Goal: Information Seeking & Learning: Learn about a topic

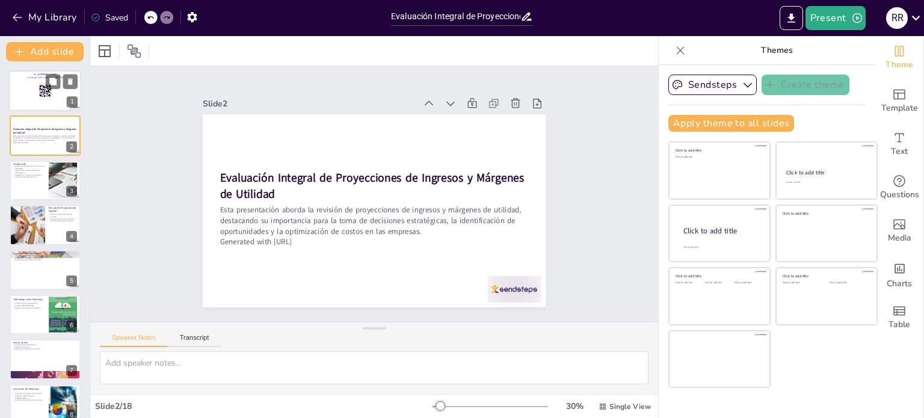
click at [28, 96] on div at bounding box center [45, 90] width 72 height 41
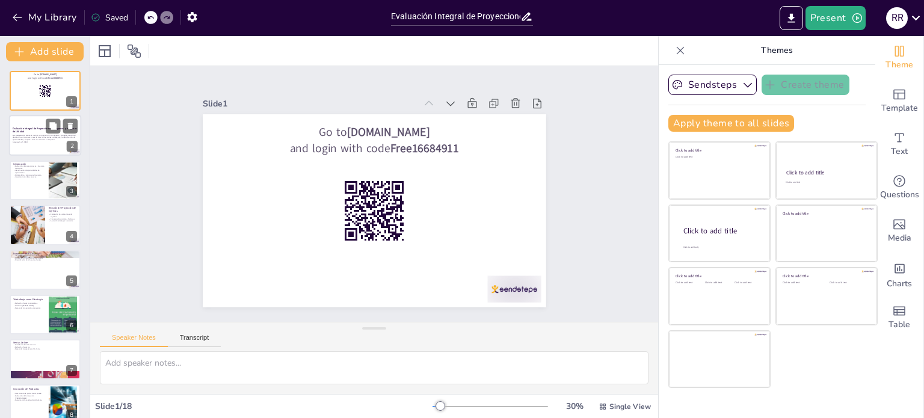
click at [11, 143] on div at bounding box center [45, 135] width 72 height 41
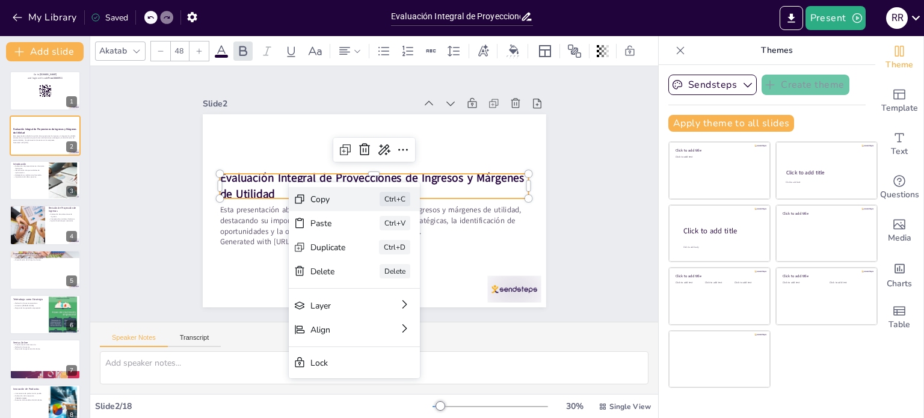
click at [317, 201] on div "Copy" at bounding box center [327, 199] width 35 height 11
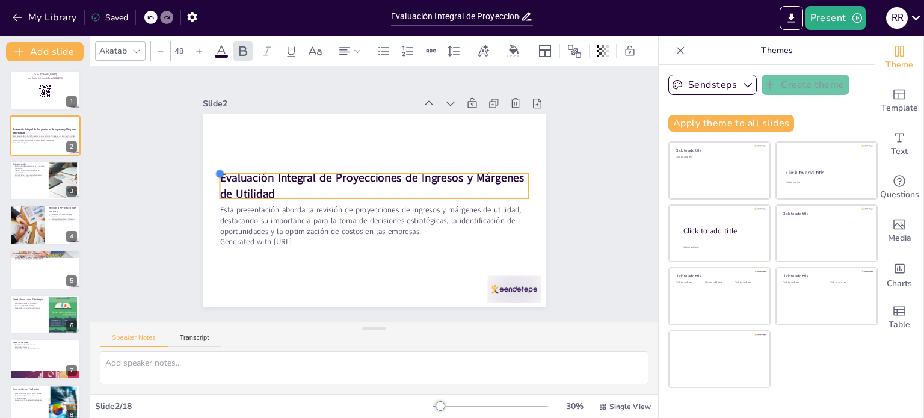
click at [215, 169] on div at bounding box center [220, 174] width 10 height 10
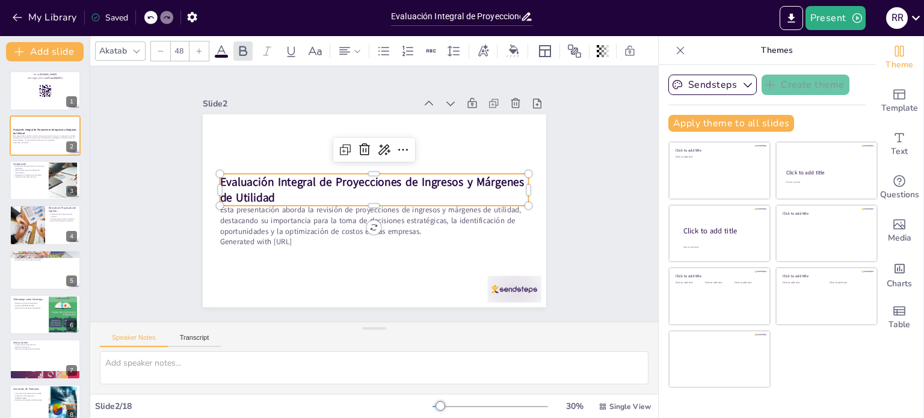
drag, startPoint x: 211, startPoint y: 168, endPoint x: 516, endPoint y: 327, distance: 344.6
click at [516, 327] on div "Speaker Notes Transcript" at bounding box center [374, 336] width 568 height 29
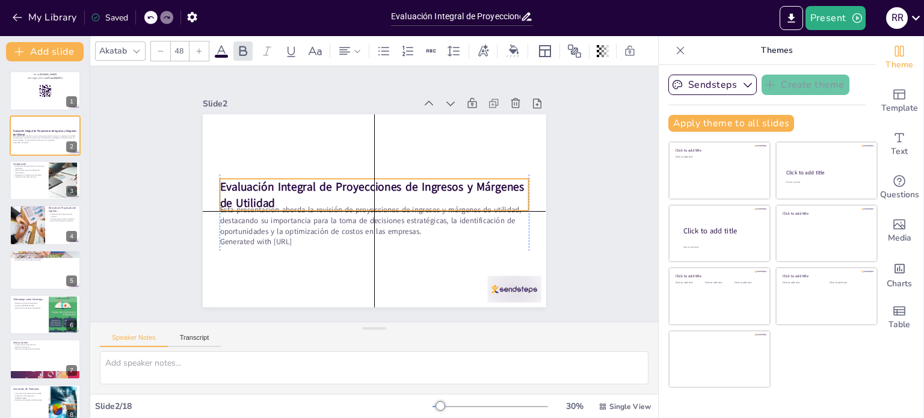
drag, startPoint x: 496, startPoint y: 168, endPoint x: 467, endPoint y: 180, distance: 31.5
click at [467, 180] on strong "Evaluación Integral de Proyecciones de Ingresos y Márgenes de Utilidad" at bounding box center [372, 194] width 304 height 31
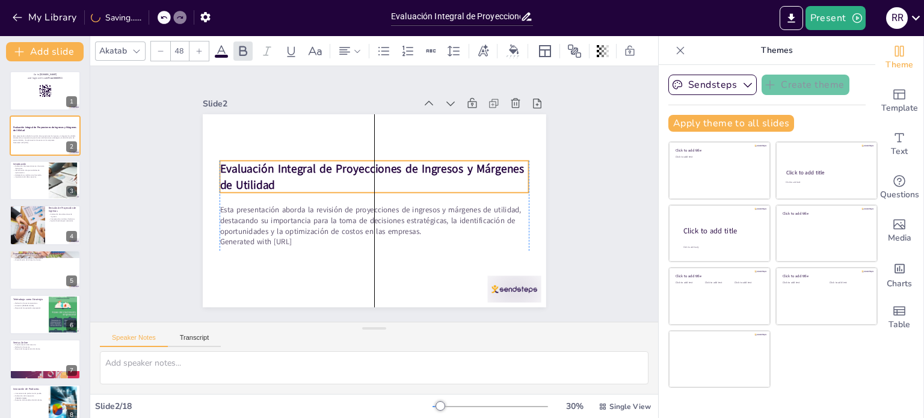
drag, startPoint x: 447, startPoint y: 180, endPoint x: 444, endPoint y: 162, distance: 18.2
click at [444, 162] on strong "Evaluación Integral de Proyecciones de Ingresos y Márgenes de Utilidad" at bounding box center [372, 176] width 304 height 31
click at [267, 180] on p "Evaluación Integral de Proyecciones de Ingresos y Márgenes de Utilidad" at bounding box center [374, 177] width 309 height 32
click at [220, 165] on strong "Evaluación Integral de Proyecciones de Ingresos y Márgenes de Utilidad" at bounding box center [372, 176] width 304 height 31
click at [266, 186] on p "Evaluación Integral de Proyecciones de Ingresos y Márgenes de Utilidad" at bounding box center [374, 177] width 309 height 32
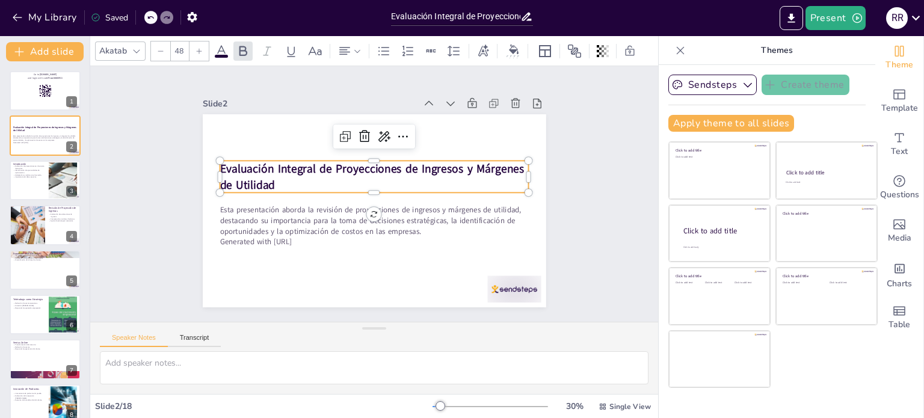
click at [266, 179] on p "Evaluación Integral de Proyecciones de Ingresos y Márgenes de Utilidad" at bounding box center [374, 177] width 309 height 32
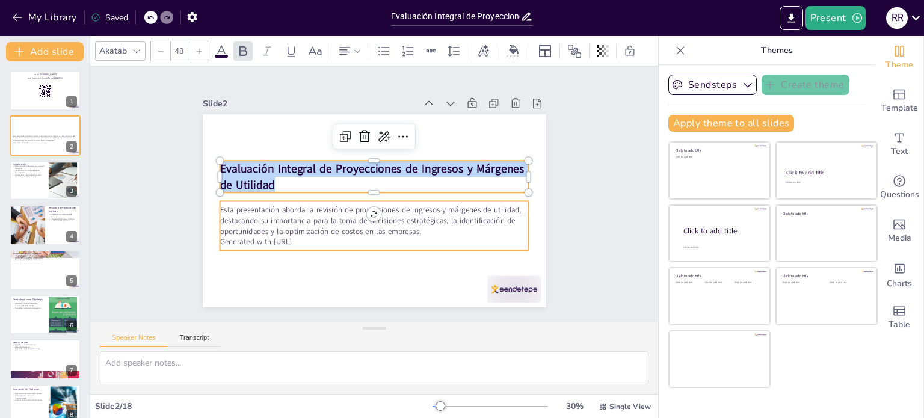
checkbox input "true"
type input "32"
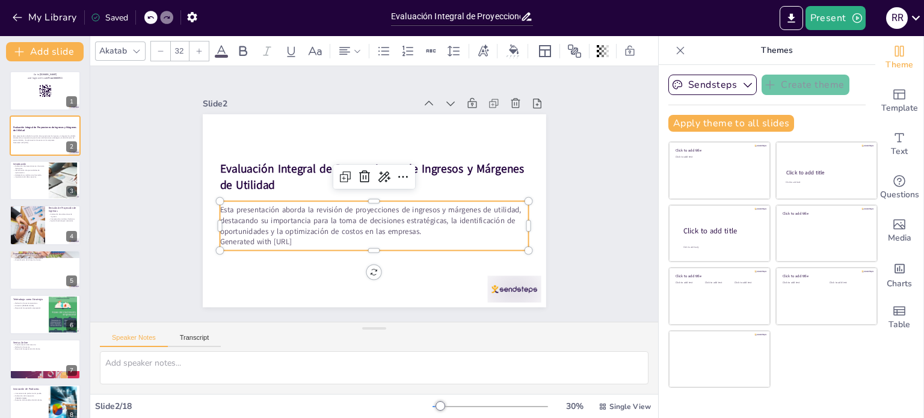
click at [313, 237] on p "Generated with [URL]" at bounding box center [374, 241] width 309 height 11
click at [414, 227] on p "Esta presentación aborda la revisión de proyecciones de ingresos y márgenes de …" at bounding box center [374, 220] width 309 height 32
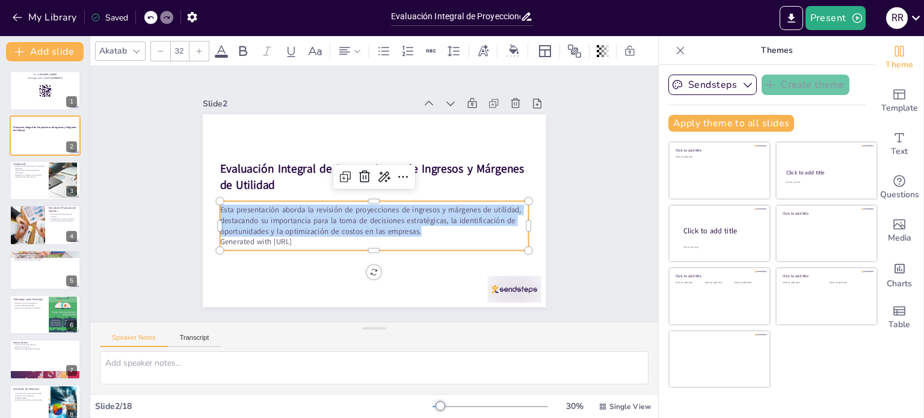
drag, startPoint x: 411, startPoint y: 226, endPoint x: 211, endPoint y: 209, distance: 200.9
click at [220, 209] on span "Esta presentación aborda la revisión de proyecciones de ingresos y márgenes de …" at bounding box center [370, 220] width 301 height 32
copy span "Esta presentación aborda la revisión de proyecciones de ingresos y márgenes de …"
click at [28, 178] on div at bounding box center [45, 180] width 72 height 41
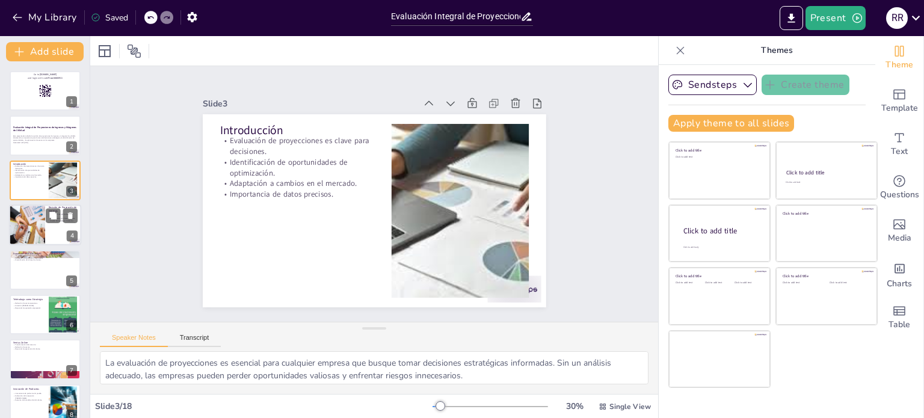
click at [13, 221] on div at bounding box center [27, 224] width 64 height 41
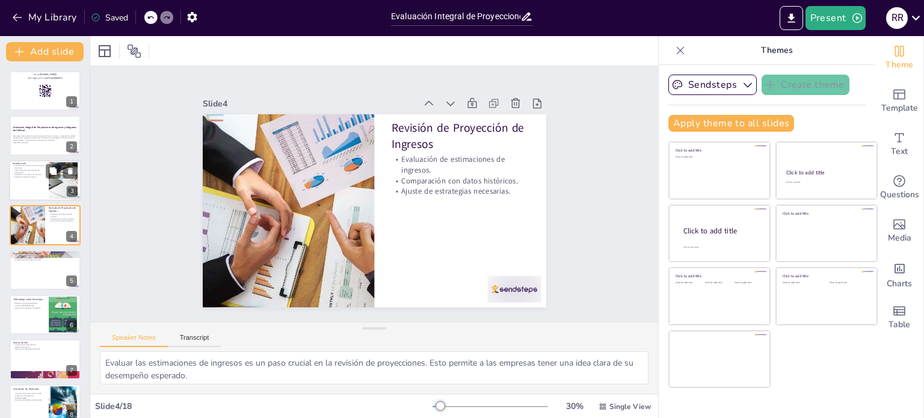
click at [27, 176] on p "Importancia de datos precisos." at bounding box center [29, 177] width 32 height 2
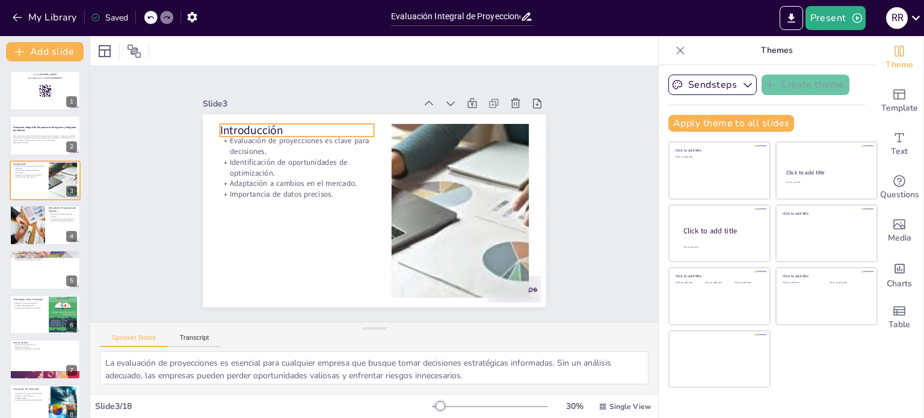
click at [242, 125] on p "Introducción" at bounding box center [297, 130] width 155 height 16
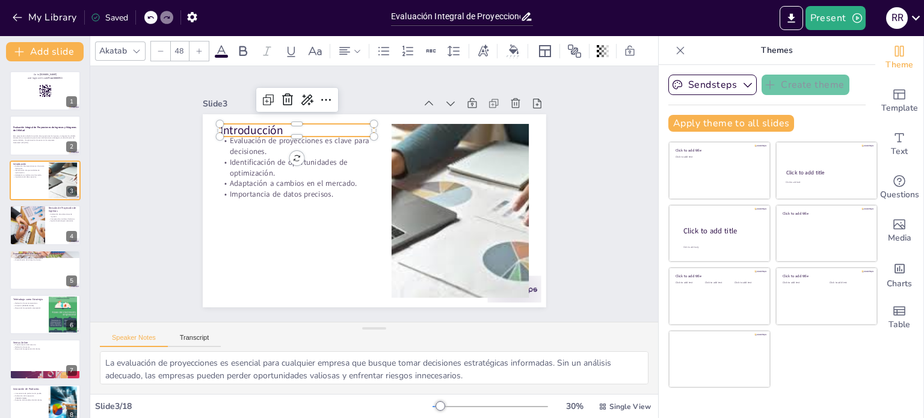
click at [269, 125] on p "Introducción" at bounding box center [297, 130] width 155 height 16
drag, startPoint x: 277, startPoint y: 126, endPoint x: 344, endPoint y: 208, distance: 105.5
click at [209, 129] on div "Evaluación de proyecciones es clave para decisiones. Identificación de oportuni…" at bounding box center [374, 210] width 343 height 193
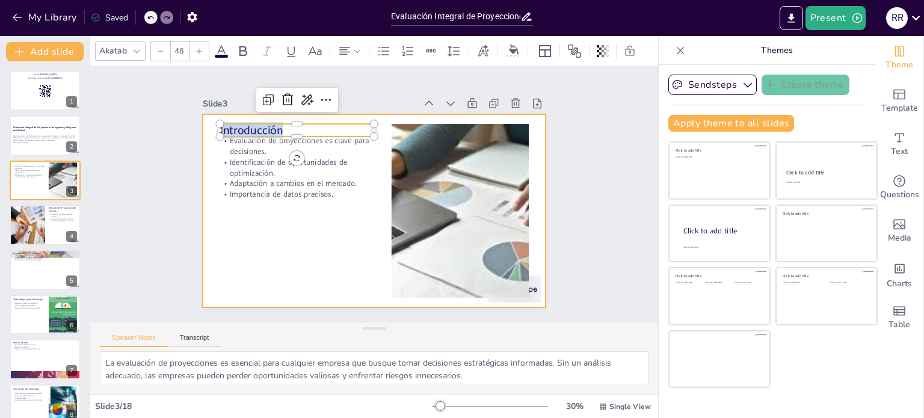
copy span "Introducción"
click at [321, 237] on div at bounding box center [374, 210] width 343 height 193
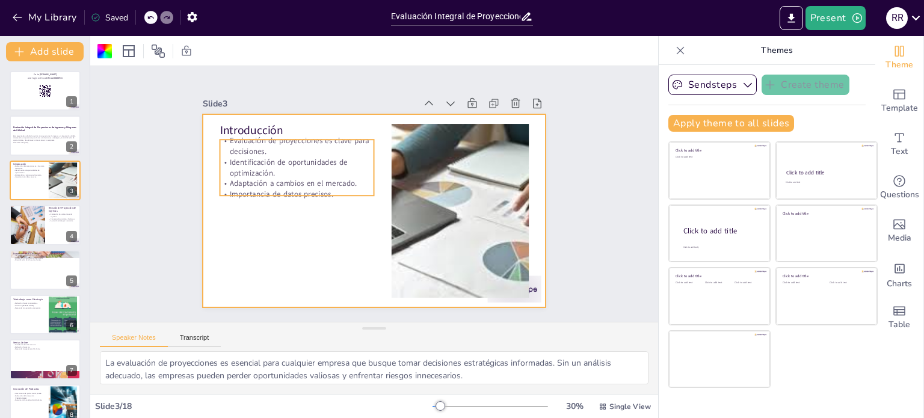
click at [254, 165] on p "Identificación de oportunidades de optimización." at bounding box center [297, 168] width 155 height 22
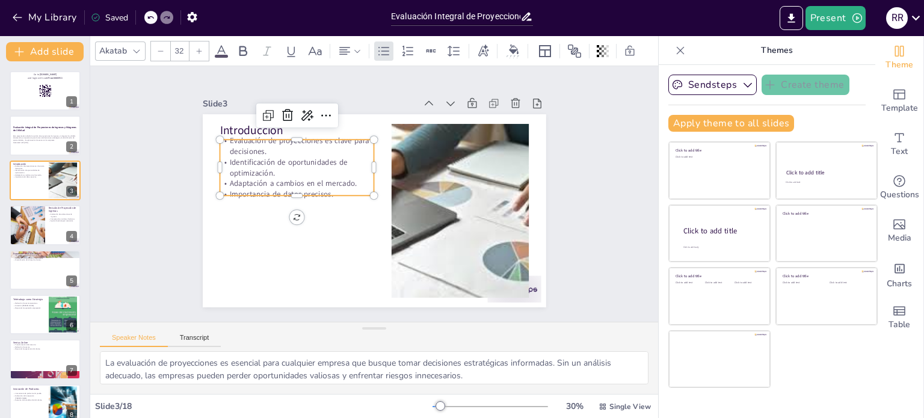
click at [254, 165] on p "Identificación de oportunidades de optimización." at bounding box center [297, 168] width 155 height 22
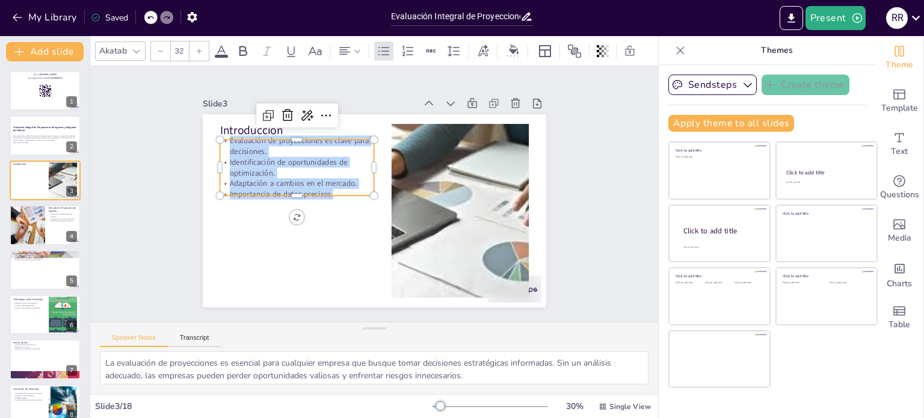
drag, startPoint x: 325, startPoint y: 188, endPoint x: 212, endPoint y: 137, distance: 124.1
click at [212, 137] on div "Introducción Evaluación de proyecciones es clave para decisiones. Identificació…" at bounding box center [374, 210] width 343 height 193
copy div "Evaluación de proyecciones es clave para decisiones. Identificación de oportuni…"
click at [22, 218] on div at bounding box center [27, 224] width 64 height 41
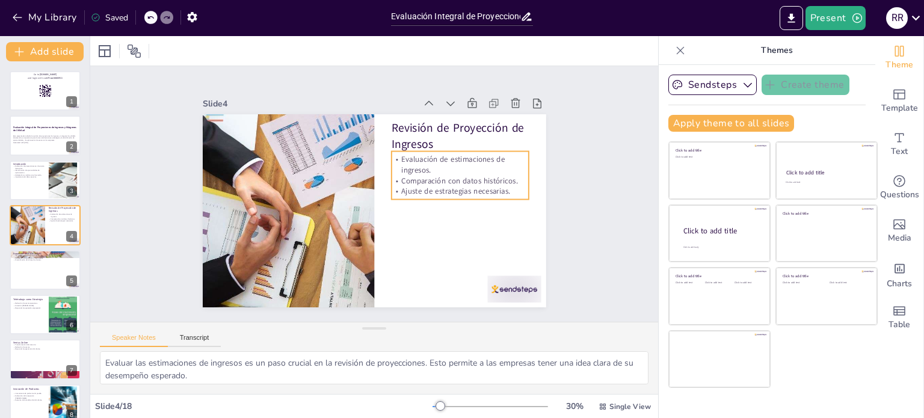
click at [438, 158] on p "Evaluación de estimaciones de ingresos." at bounding box center [460, 165] width 137 height 22
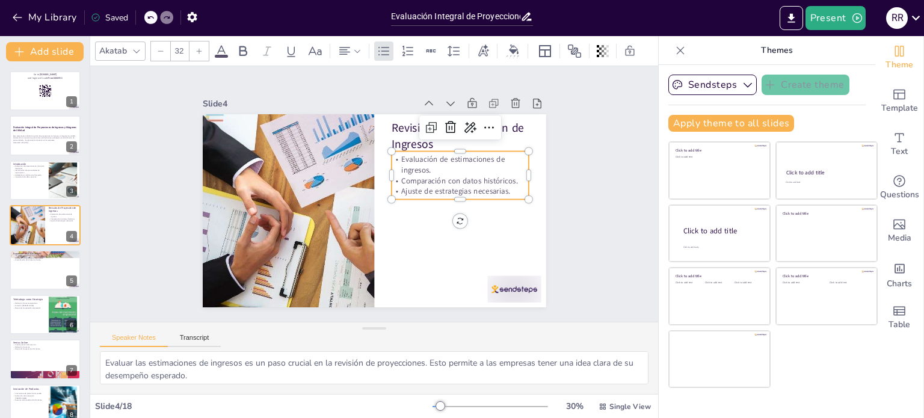
checkbox input "true"
type input "48"
click at [419, 141] on p "Revisión de Proyección de Ingresos" at bounding box center [460, 136] width 137 height 32
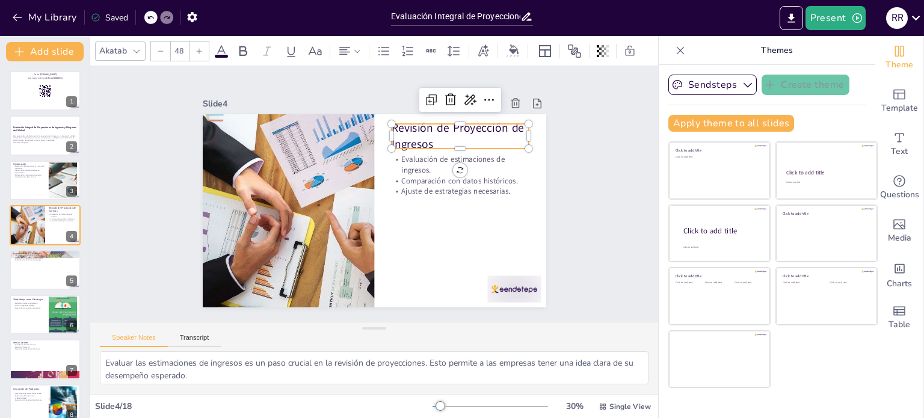
click at [424, 139] on p "Revisión de Proyección de Ingresos" at bounding box center [460, 136] width 137 height 32
drag, startPoint x: 426, startPoint y: 139, endPoint x: 455, endPoint y: 208, distance: 74.4
click at [392, 125] on p "Revisión de Proyección de Ingresos" at bounding box center [460, 136] width 137 height 32
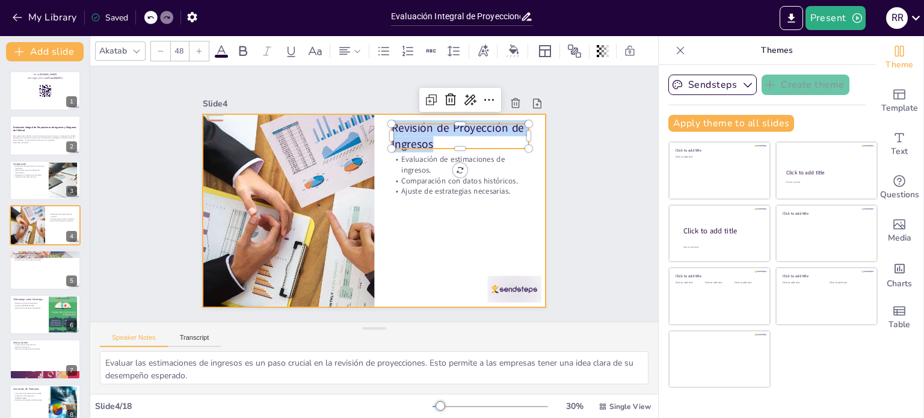
copy span "Revisión de Proyección de Ingresos"
click at [434, 226] on div at bounding box center [374, 210] width 343 height 193
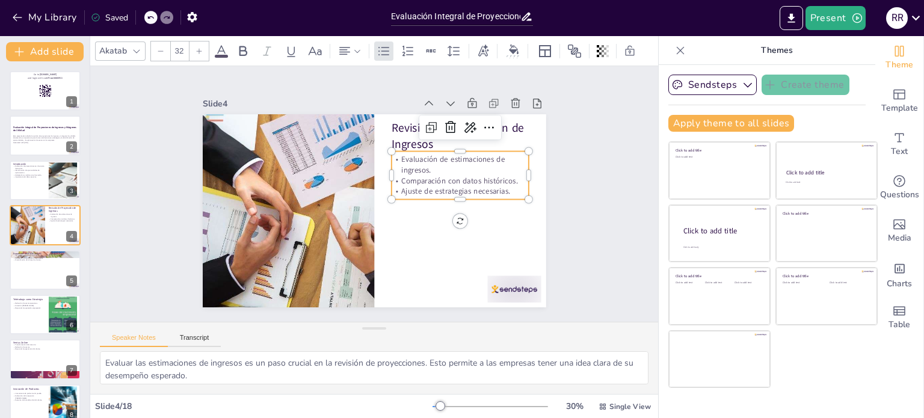
click at [417, 176] on p "Comparación con datos históricos." at bounding box center [460, 181] width 137 height 11
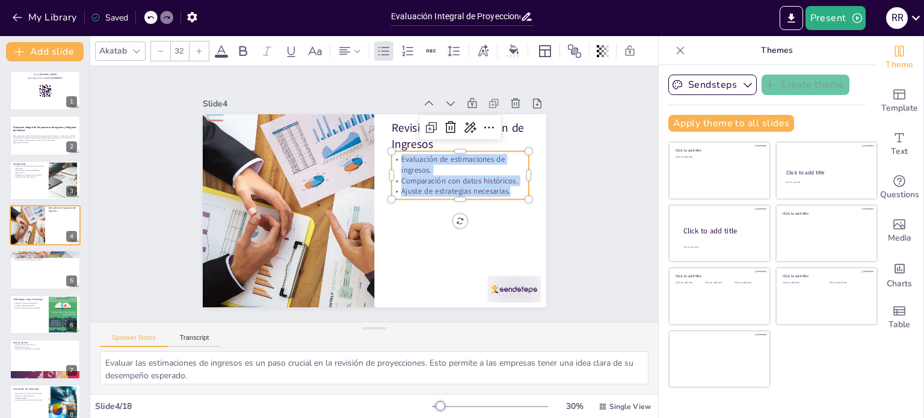
drag, startPoint x: 502, startPoint y: 186, endPoint x: 378, endPoint y: 158, distance: 127.0
click at [378, 158] on div "Revisión de Proyección de Ingresos Evaluación de estimaciones de ingresos. Comp…" at bounding box center [374, 210] width 343 height 193
copy div "Evaluación de estimaciones de ingresos. Comparación con datos históricos. Ajust…"
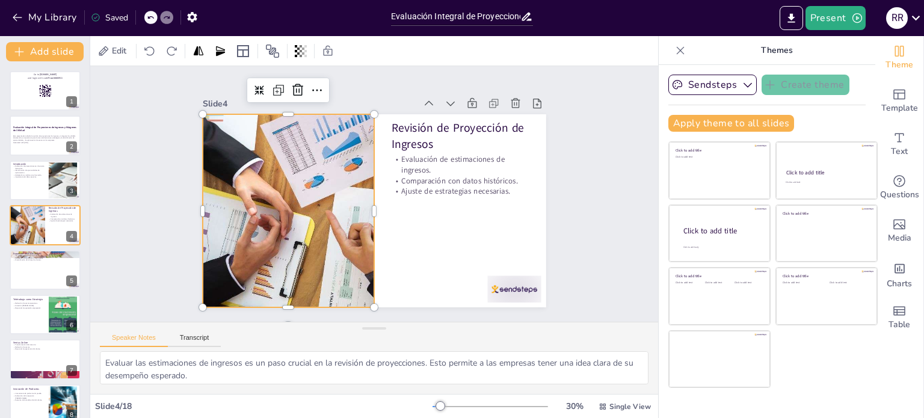
click at [319, 228] on div at bounding box center [289, 210] width 304 height 193
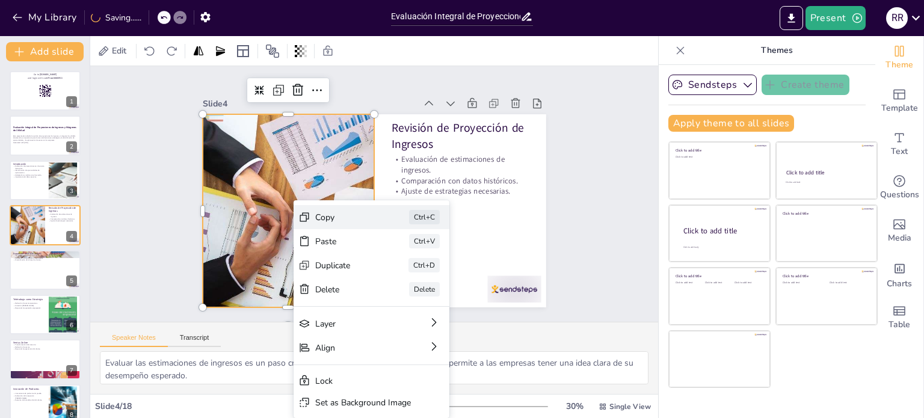
click at [349, 215] on div "Copy" at bounding box center [345, 217] width 60 height 11
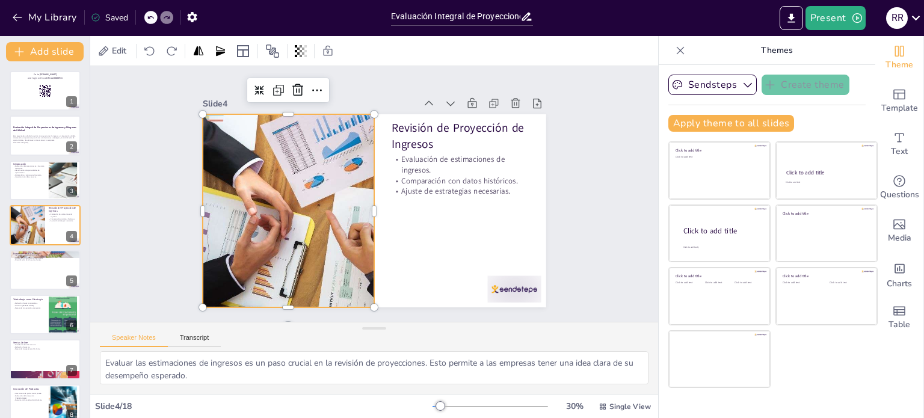
click at [312, 186] on div at bounding box center [289, 210] width 304 height 193
click at [24, 270] on div at bounding box center [45, 270] width 71 height 40
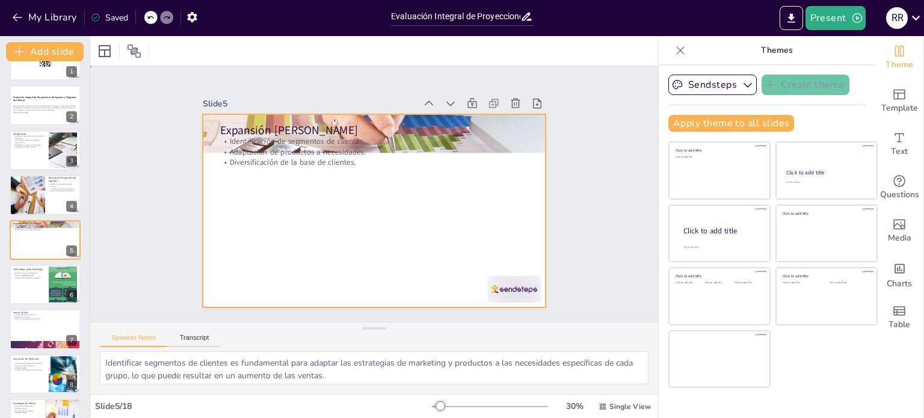
click at [350, 256] on div at bounding box center [374, 210] width 343 height 193
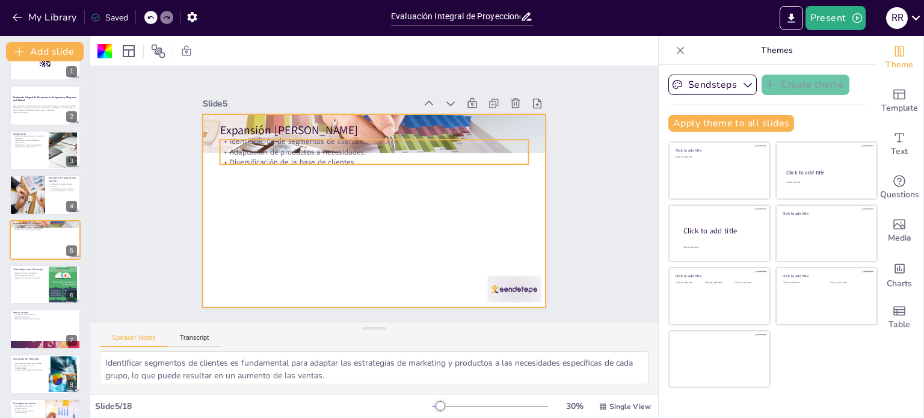
click at [303, 162] on div "Expansión [PERSON_NAME] Identificación de segmentos de clientes. Adaptación de …" at bounding box center [374, 210] width 343 height 193
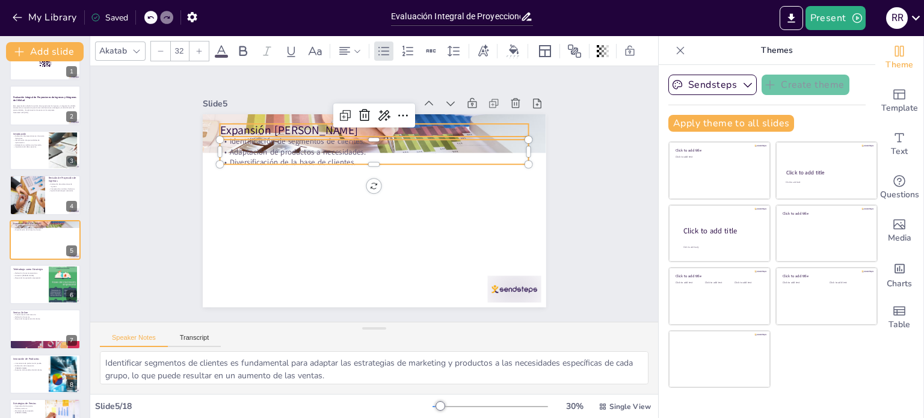
checkbox input "true"
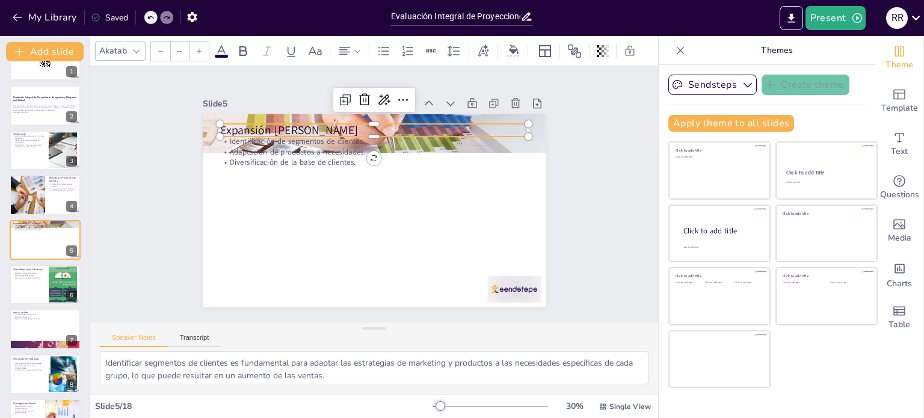
type input "48"
click at [307, 126] on p "Expansión [PERSON_NAME]" at bounding box center [374, 130] width 309 height 16
click at [326, 125] on p "Expansión [PERSON_NAME]" at bounding box center [374, 130] width 309 height 16
drag, startPoint x: 337, startPoint y: 129, endPoint x: 203, endPoint y: 131, distance: 134.7
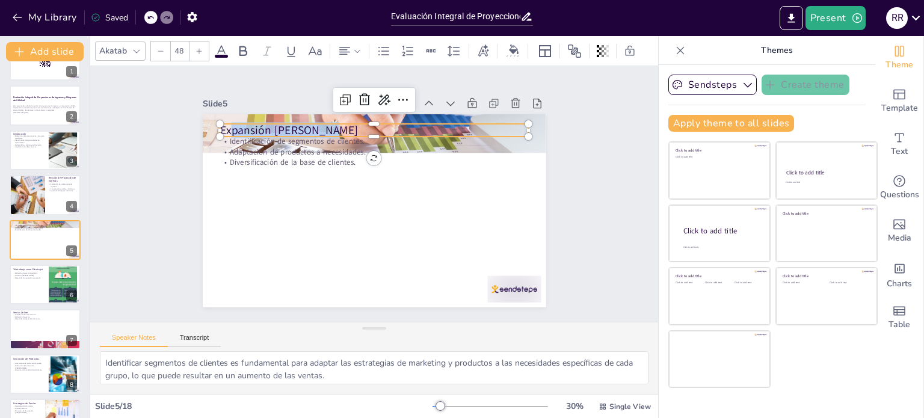
click at [203, 131] on div "Identificación de segmentos de clientes. Adaptación de productos a necesidades.…" at bounding box center [374, 210] width 343 height 193
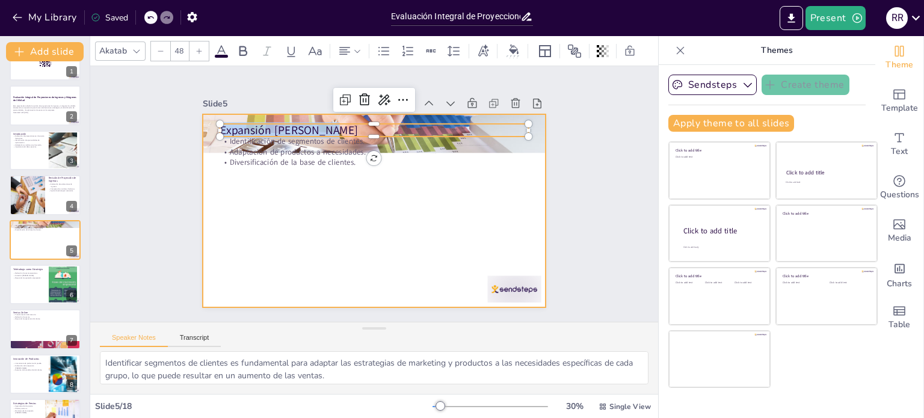
copy span "Expansión [PERSON_NAME]"
click at [332, 188] on div at bounding box center [374, 210] width 343 height 193
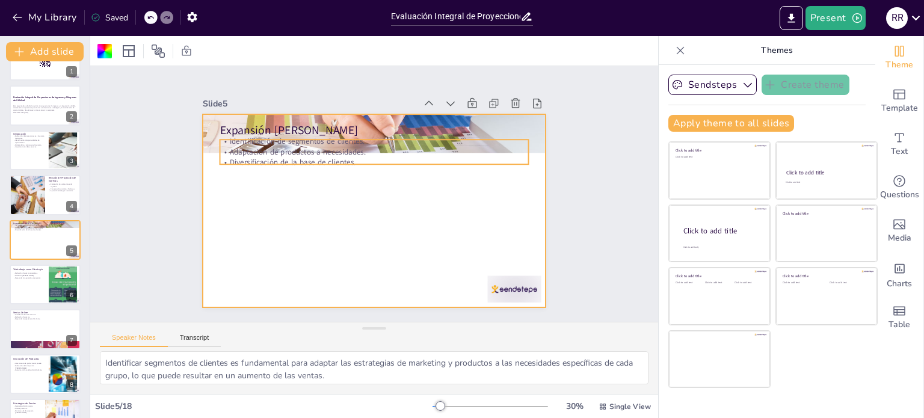
click at [334, 149] on p "Adaptación de productos a necesidades." at bounding box center [374, 152] width 309 height 11
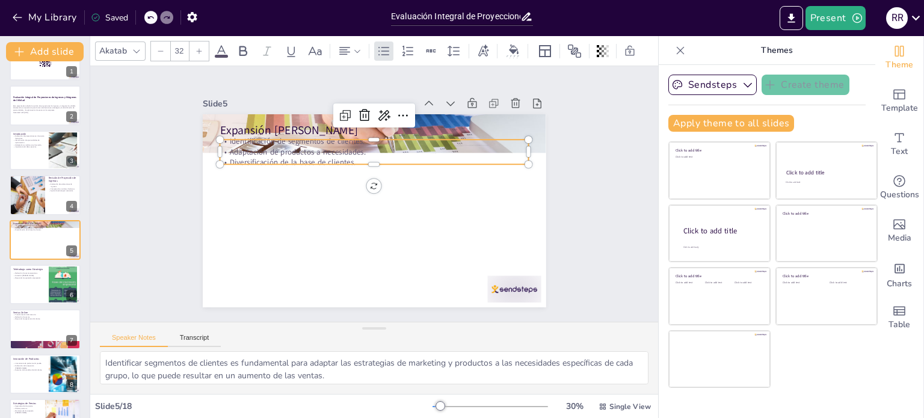
click at [334, 149] on p "Adaptación de productos a necesidades." at bounding box center [374, 152] width 309 height 11
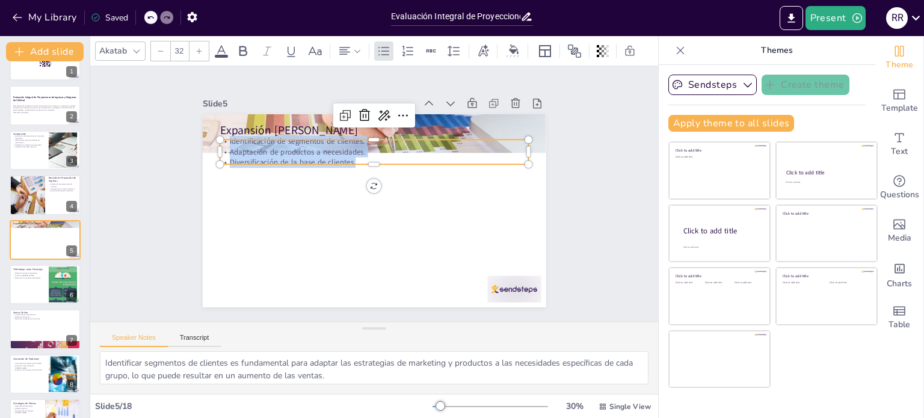
drag, startPoint x: 349, startPoint y: 157, endPoint x: 212, endPoint y: 132, distance: 139.4
click at [212, 132] on div "Expansión [PERSON_NAME] Identificación de segmentos de clientes. Adaptación de …" at bounding box center [374, 210] width 343 height 193
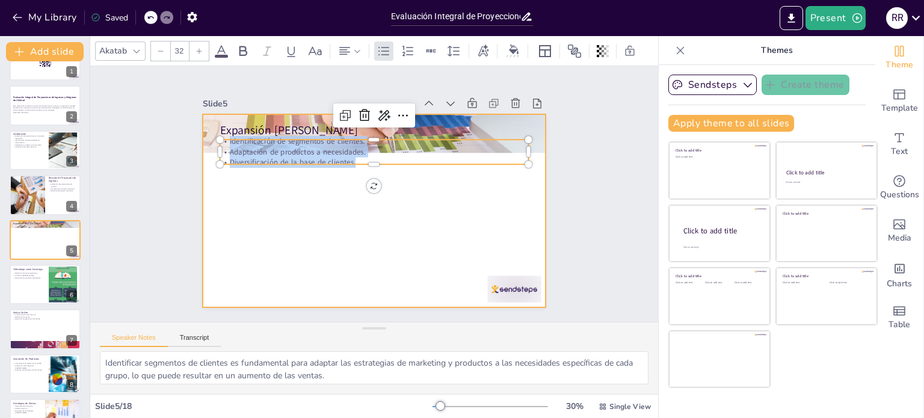
copy div "Identificación de segmentos de clientes. Adaptación de productos a necesidades.…"
click at [339, 229] on div at bounding box center [374, 210] width 343 height 193
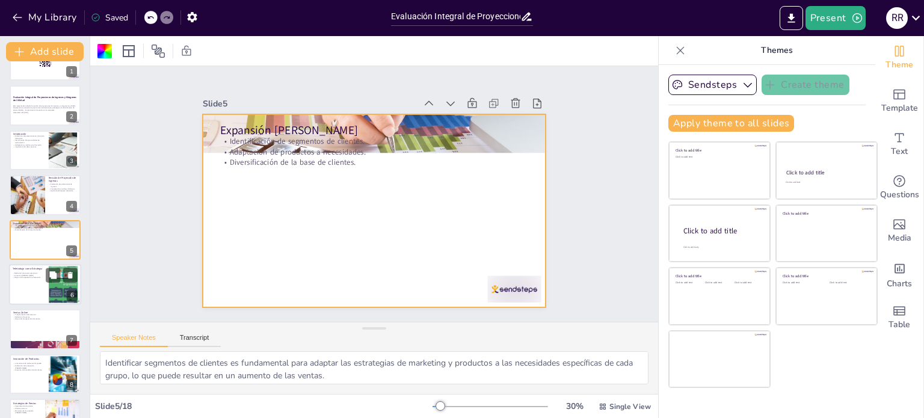
click at [31, 284] on div at bounding box center [45, 284] width 72 height 41
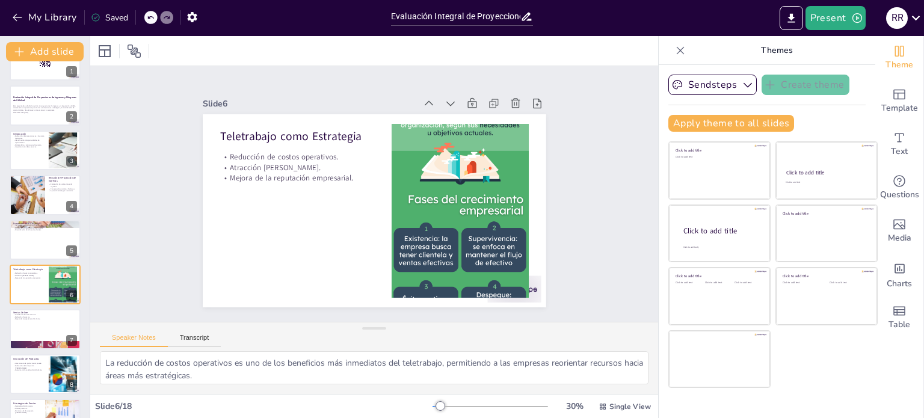
scroll to position [75, 0]
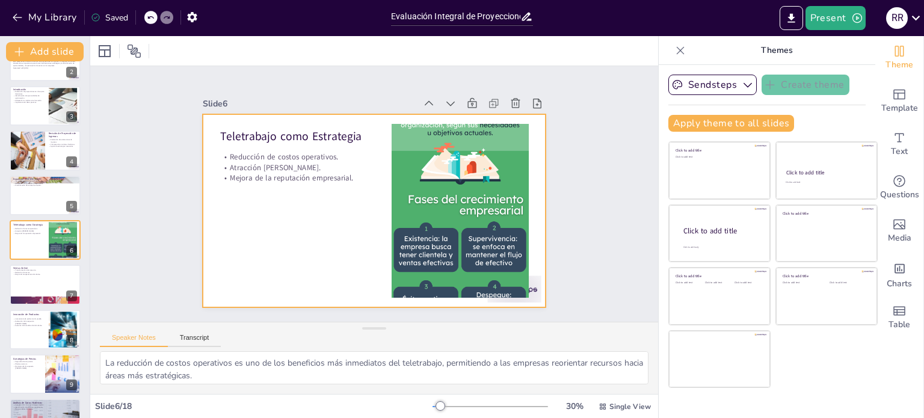
click at [295, 248] on div at bounding box center [374, 210] width 343 height 193
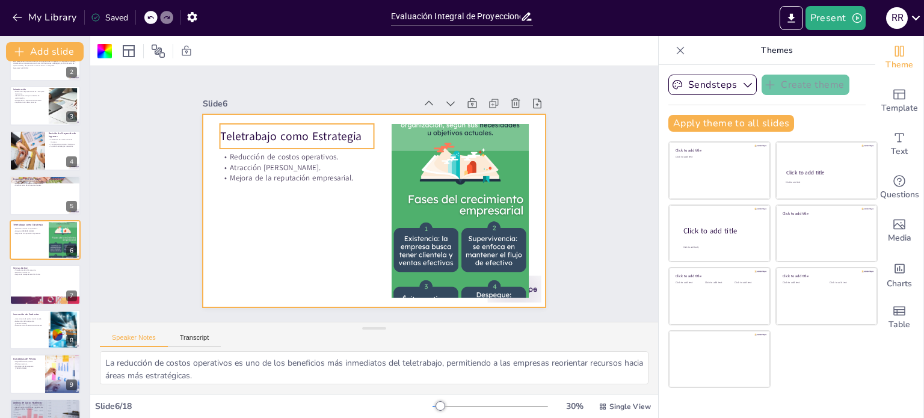
click at [253, 128] on p "Teletrabajo como Estrategia" at bounding box center [297, 136] width 155 height 16
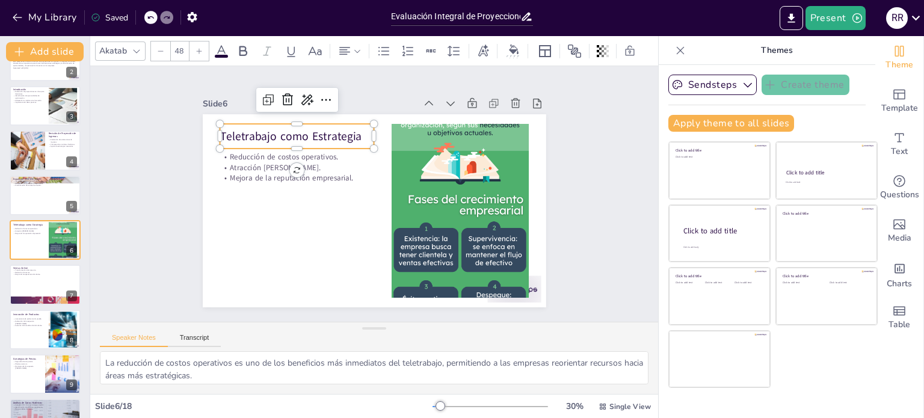
click at [351, 129] on p "Teletrabajo como Estrategia" at bounding box center [297, 136] width 155 height 16
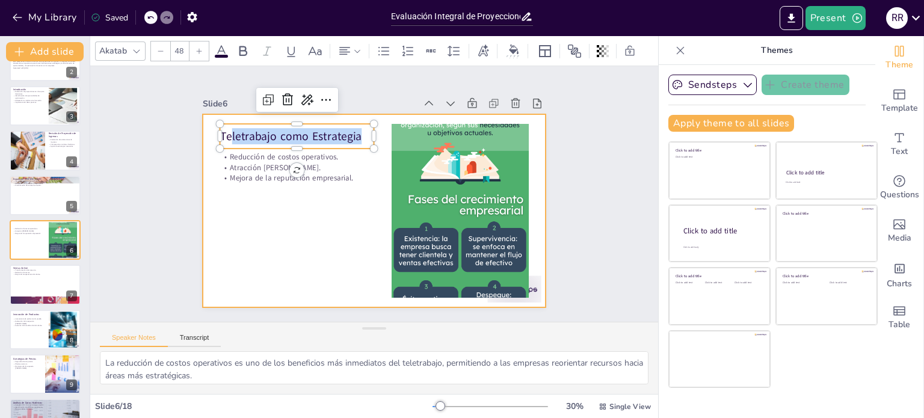
drag, startPoint x: 351, startPoint y: 131, endPoint x: 203, endPoint y: 131, distance: 148.6
click at [203, 131] on div "Reducción de costos operativos. Atracción [PERSON_NAME]. Mejora de la reputació…" at bounding box center [374, 210] width 343 height 193
copy span "Teletrabajo como Estrategia"
click at [297, 223] on div at bounding box center [374, 210] width 343 height 193
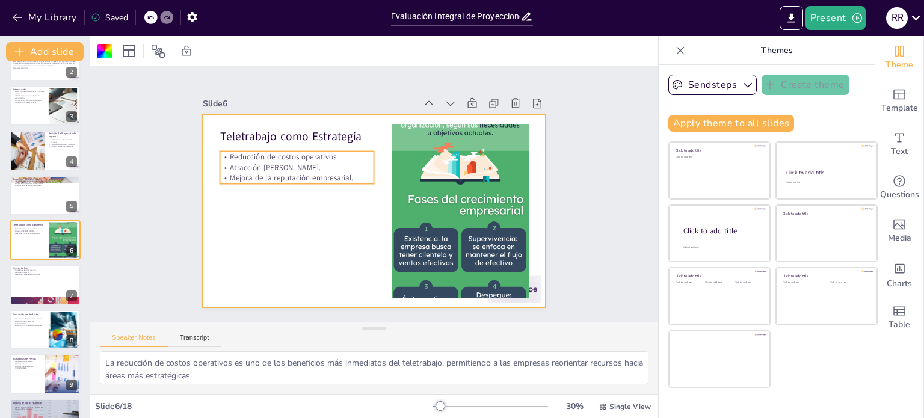
click at [264, 173] on p "Mejora de la reputación empresarial." at bounding box center [297, 178] width 155 height 11
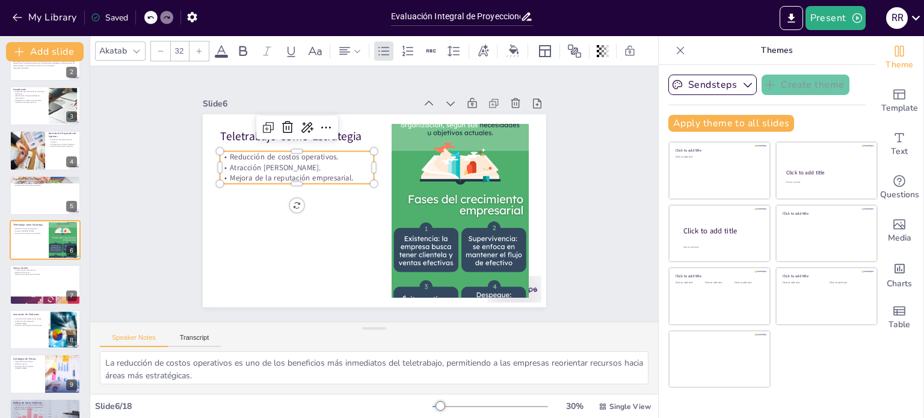
click at [264, 173] on p "Mejora de la reputación empresarial." at bounding box center [297, 178] width 155 height 11
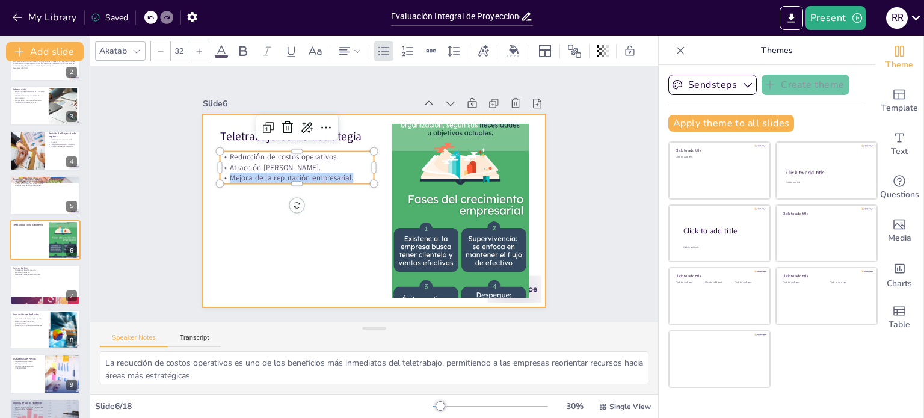
drag, startPoint x: 351, startPoint y: 173, endPoint x: 204, endPoint y: 153, distance: 147.5
click at [204, 153] on div "Teletrabajo como Estrategia Reducción de costos operativos. Atracción [PERSON_N…" at bounding box center [374, 210] width 343 height 193
click at [296, 286] on div at bounding box center [374, 210] width 343 height 193
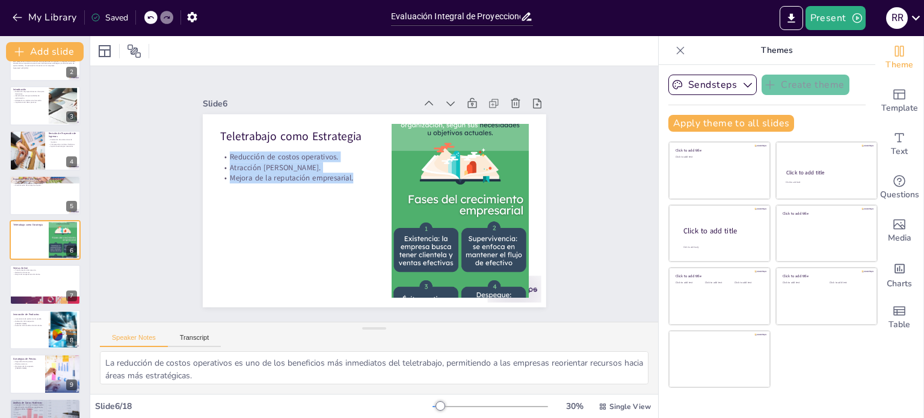
drag, startPoint x: 344, startPoint y: 174, endPoint x: 212, endPoint y: 156, distance: 133.5
click at [220, 156] on div "Reducción de costos operativos. Atracción [PERSON_NAME]. Mejora de la reputació…" at bounding box center [297, 168] width 155 height 32
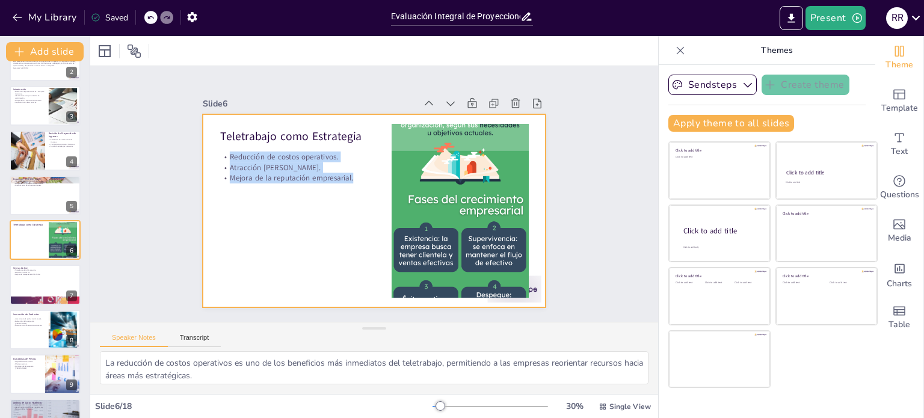
copy div "Reducción de costos operativos. Atracción [PERSON_NAME]. Mejora de la reputació…"
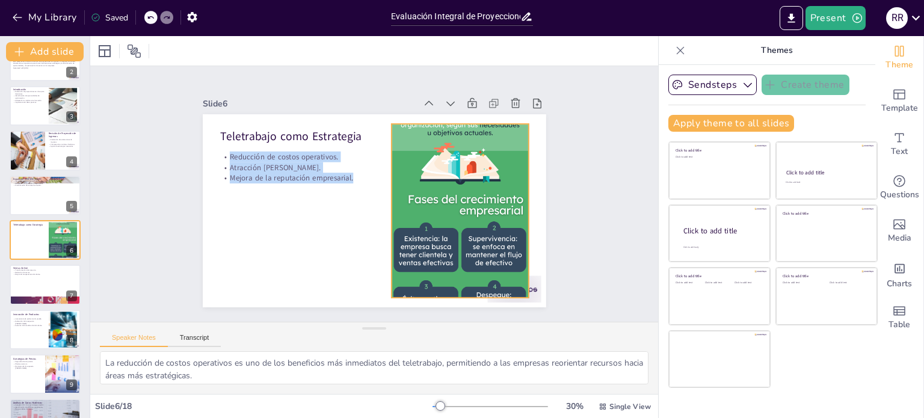
click at [421, 254] on div at bounding box center [460, 210] width 137 height 343
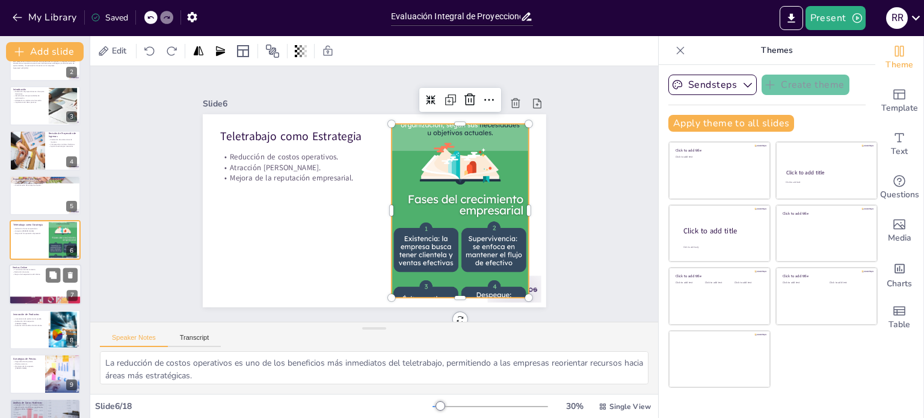
click at [31, 281] on div at bounding box center [45, 285] width 72 height 41
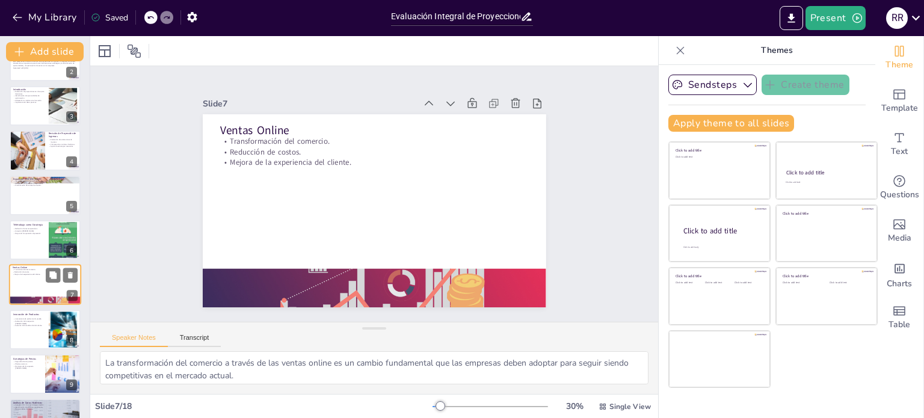
scroll to position [120, 0]
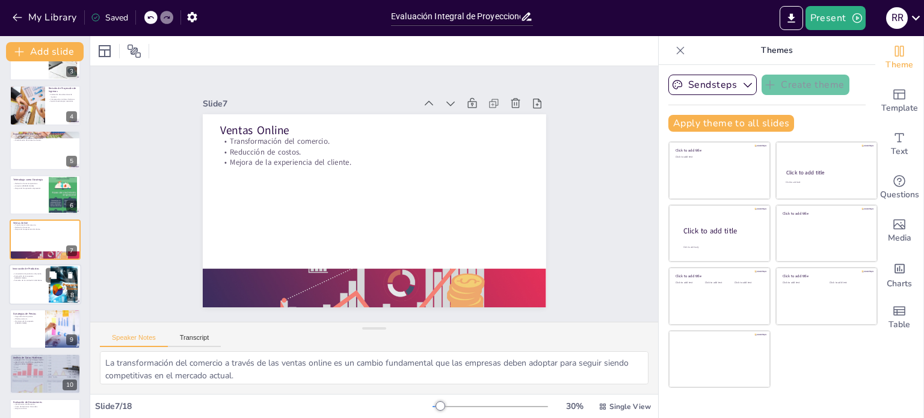
click at [31, 280] on div "Lanzamiento de productos de prueba. Evaluación de la respuesta [PERSON_NAME]. A…" at bounding box center [29, 277] width 32 height 10
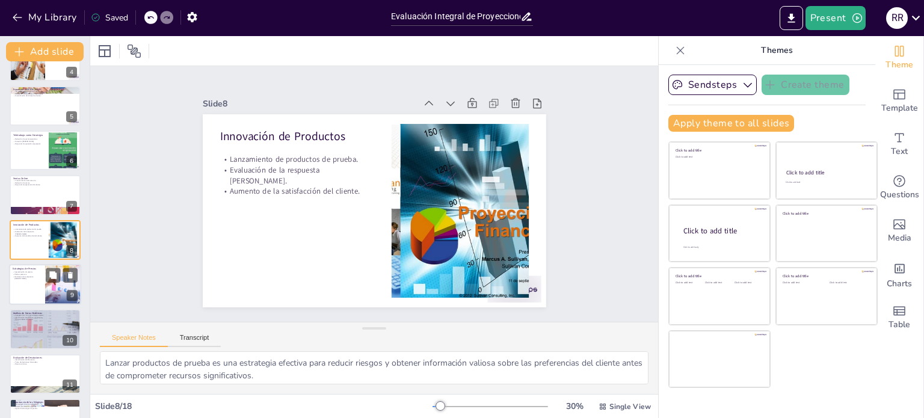
click at [14, 282] on div at bounding box center [45, 284] width 72 height 41
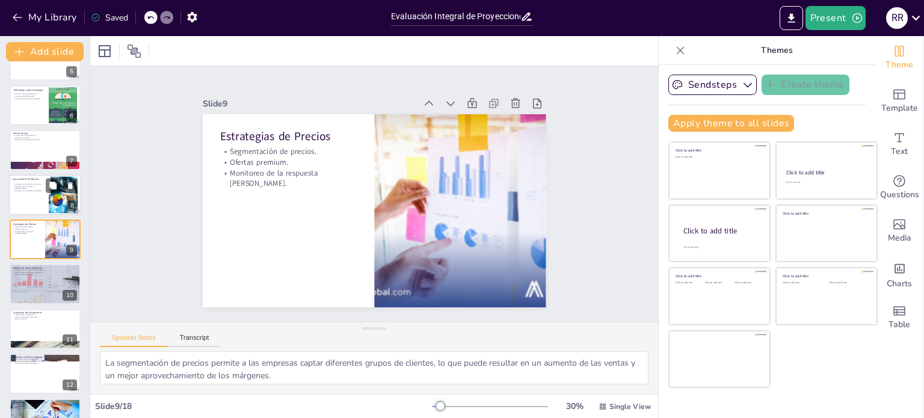
click at [31, 194] on div at bounding box center [45, 194] width 72 height 41
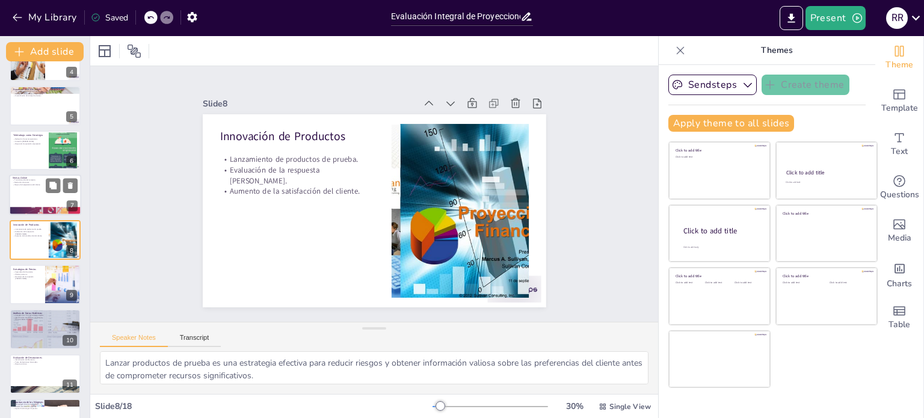
click at [25, 190] on div at bounding box center [45, 195] width 72 height 41
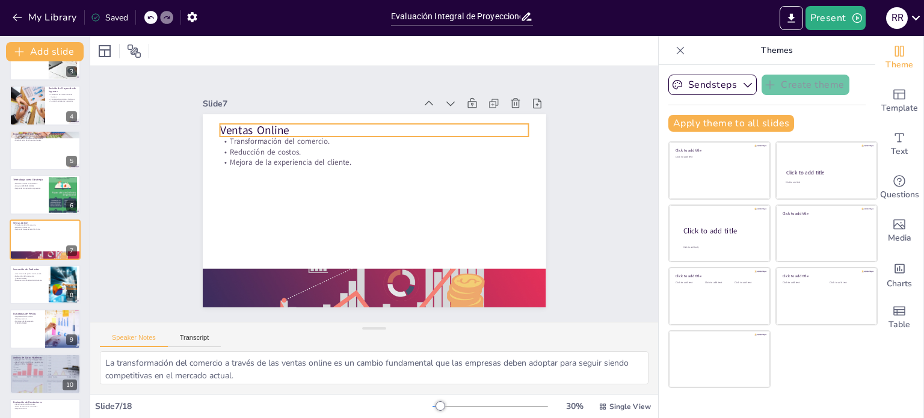
click at [269, 131] on p "Ventas Online" at bounding box center [374, 130] width 309 height 16
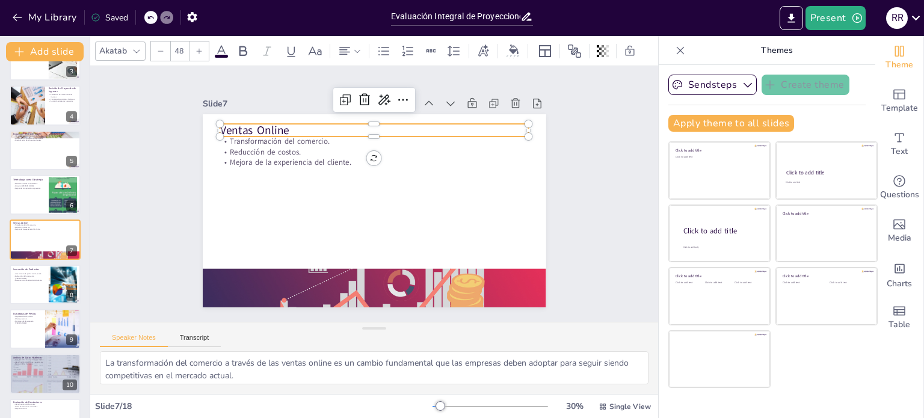
click at [293, 123] on p "Ventas Online" at bounding box center [374, 130] width 309 height 16
drag, startPoint x: 290, startPoint y: 126, endPoint x: 207, endPoint y: 131, distance: 83.1
click at [207, 130] on div "Transformación del comercio. Reducción de costos. Mejora de la experiencia del …" at bounding box center [374, 210] width 343 height 193
copy span "Ventas Online"
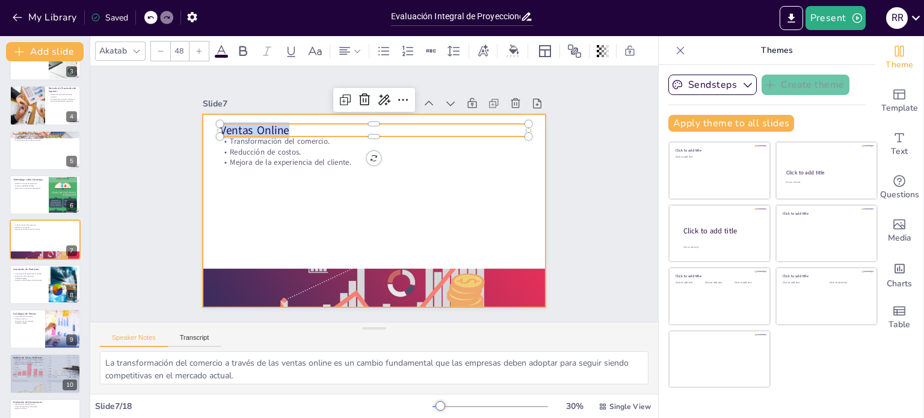
click at [261, 182] on div at bounding box center [374, 210] width 343 height 193
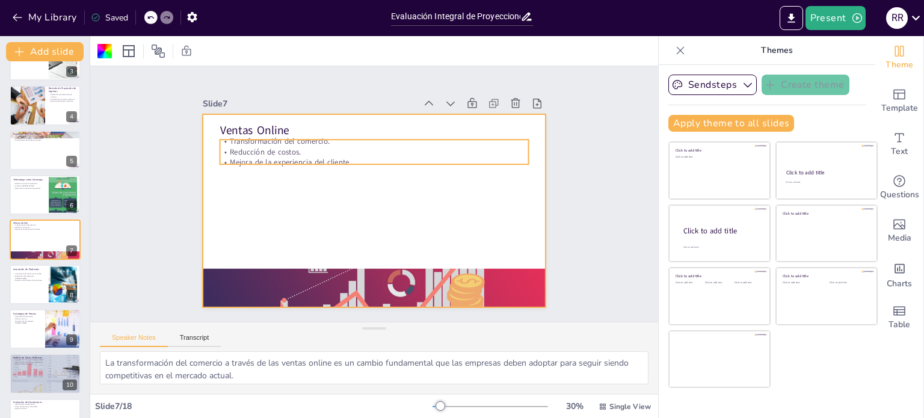
click at [328, 147] on p "Reducción de costos." at bounding box center [374, 152] width 309 height 11
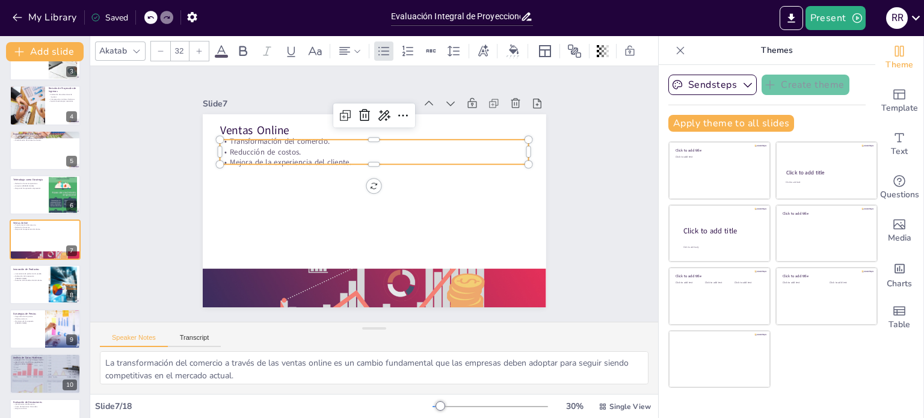
click at [328, 147] on p "Reducción de costos." at bounding box center [374, 152] width 309 height 11
drag, startPoint x: 346, startPoint y: 155, endPoint x: 269, endPoint y: 162, distance: 77.9
click at [214, 137] on div "Ventas Online Transformación del comercio. Reducción de costos. Mejora de la ex…" at bounding box center [374, 210] width 343 height 193
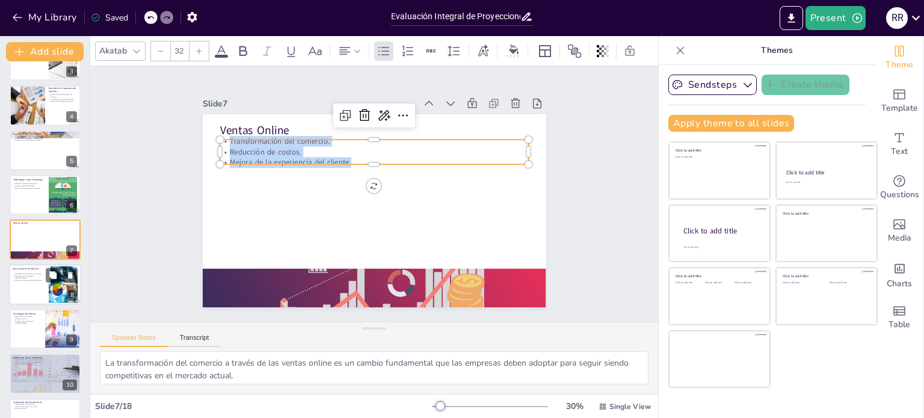
click at [29, 279] on p "Aumento de la satisfacción del cliente." at bounding box center [29, 280] width 32 height 2
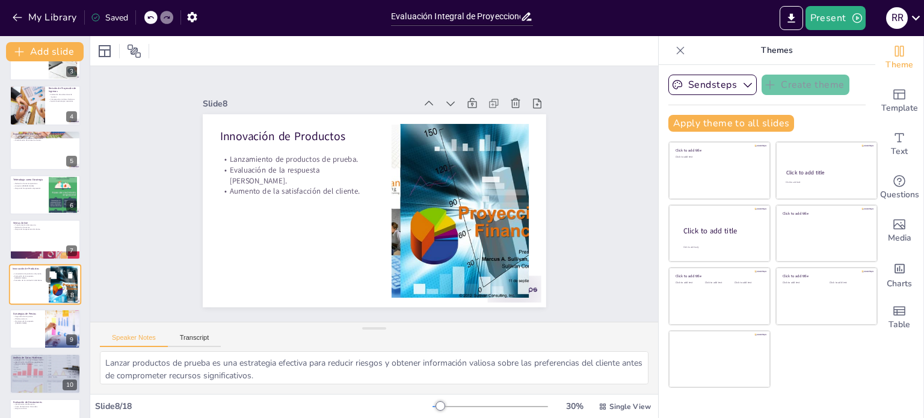
scroll to position [164, 0]
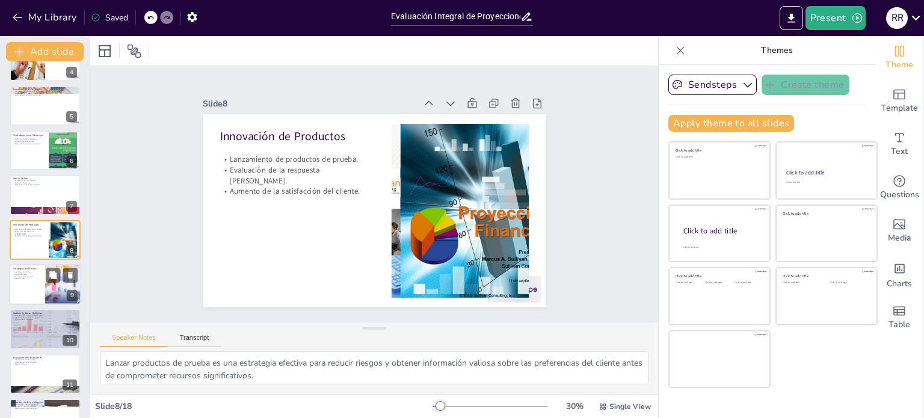
click at [30, 287] on div at bounding box center [45, 284] width 72 height 41
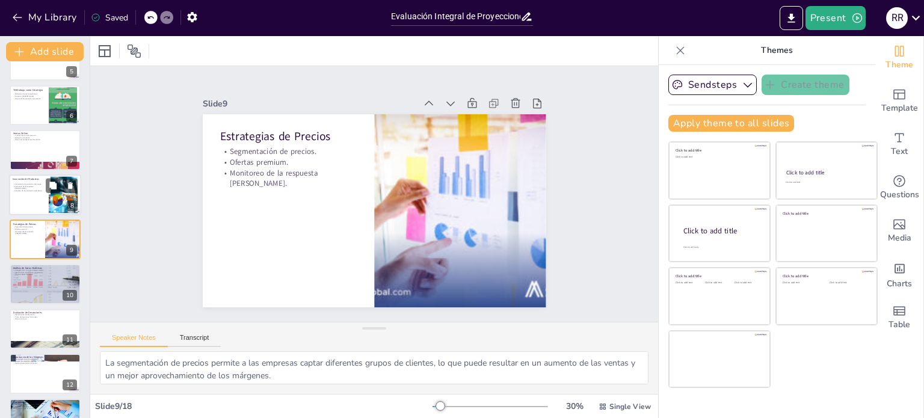
click at [31, 197] on div at bounding box center [45, 194] width 72 height 41
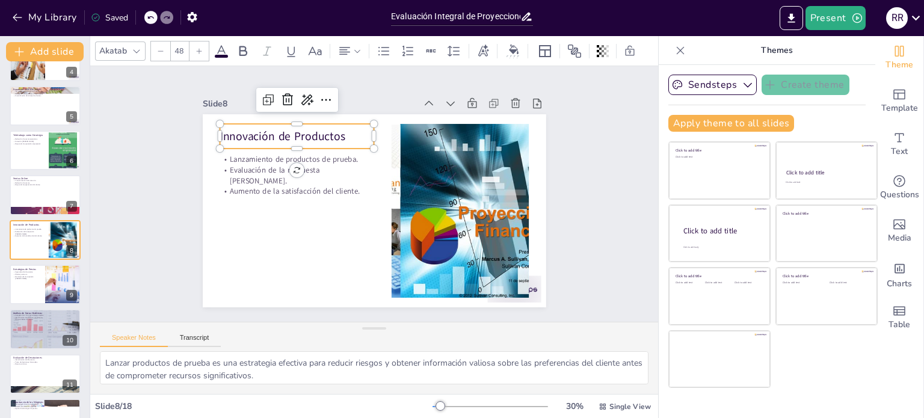
click at [250, 137] on p "Innovación de Productos" at bounding box center [297, 136] width 155 height 16
click at [349, 133] on p "Innovación de Productos" at bounding box center [297, 136] width 155 height 16
drag, startPoint x: 349, startPoint y: 132, endPoint x: 204, endPoint y: 132, distance: 145.0
click at [204, 132] on div "Lanzamiento de productos de prueba. Evaluación de la respuesta [PERSON_NAME]. A…" at bounding box center [374, 210] width 343 height 193
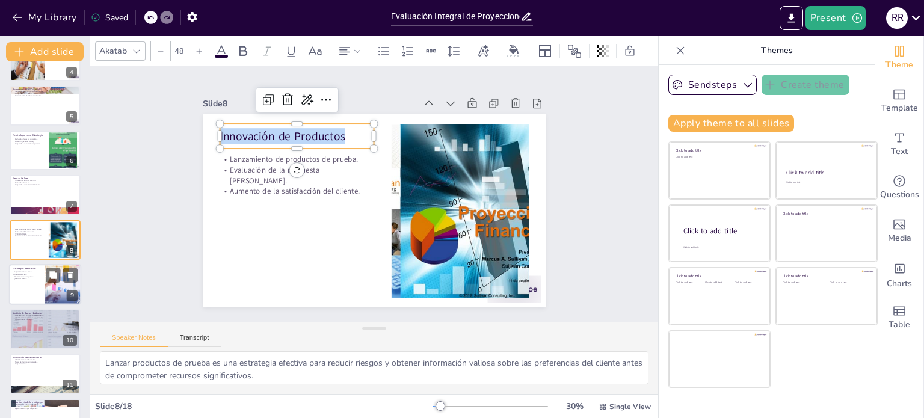
click at [23, 278] on p "Monitoreo de la respuesta [PERSON_NAME]." at bounding box center [27, 277] width 29 height 4
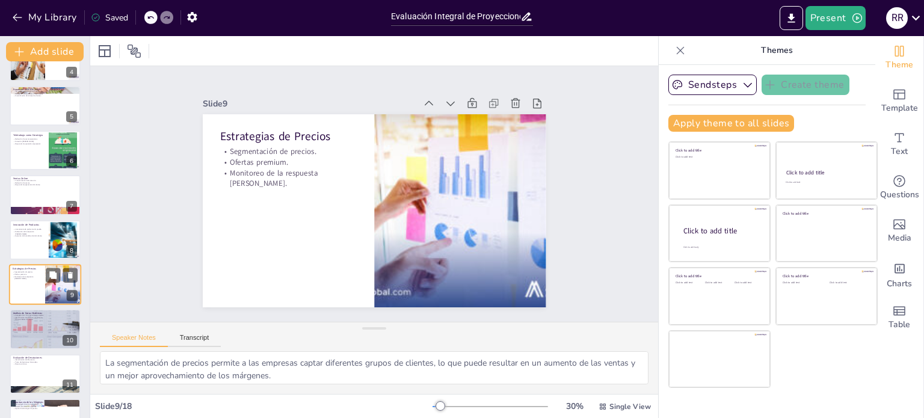
scroll to position [209, 0]
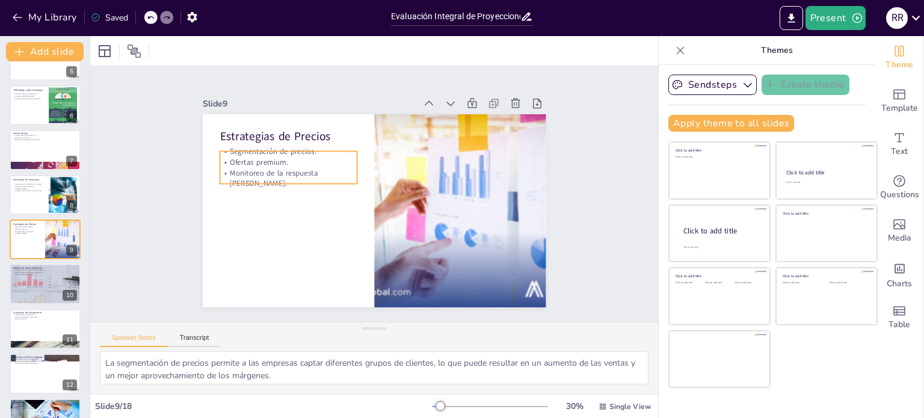
click at [256, 177] on p "Monitoreo de la respuesta [PERSON_NAME]." at bounding box center [288, 178] width 137 height 22
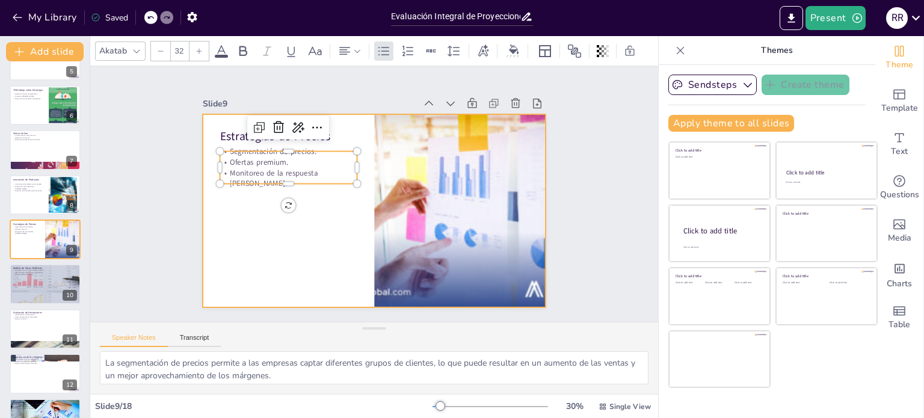
click at [254, 251] on div at bounding box center [374, 210] width 343 height 193
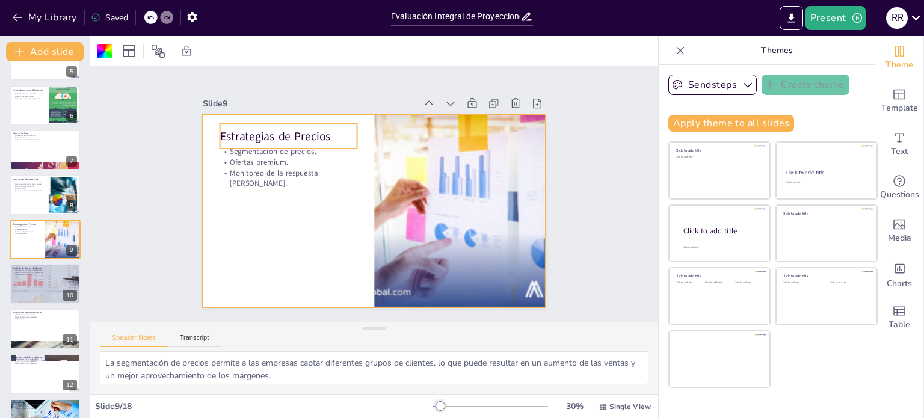
click at [277, 128] on p "Estrategias de Precios" at bounding box center [288, 136] width 137 height 16
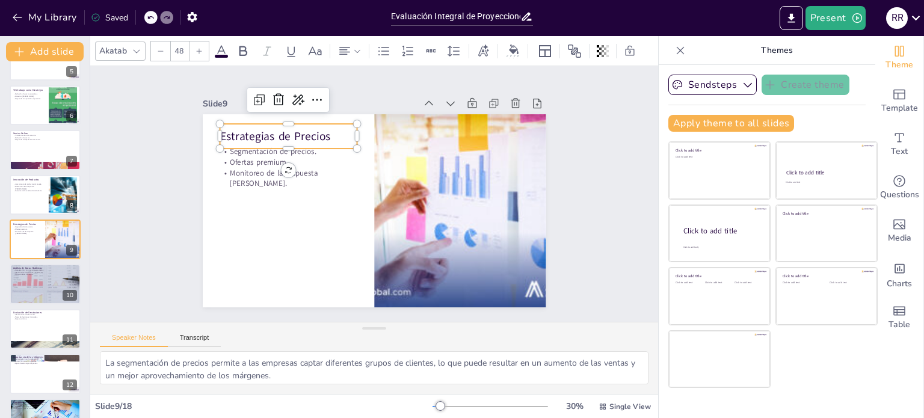
click at [322, 130] on p "Estrategias de Precios" at bounding box center [288, 136] width 137 height 16
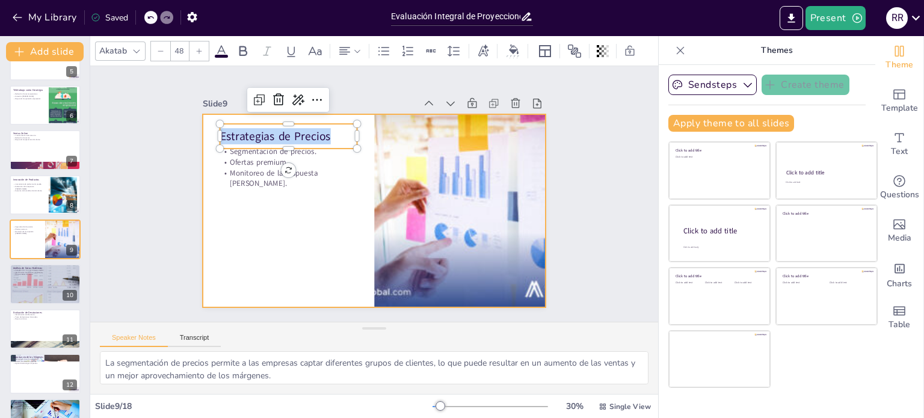
drag, startPoint x: 328, startPoint y: 129, endPoint x: 195, endPoint y: 134, distance: 133.6
click at [203, 134] on div "Segmentación de precios. Ofertas premium. Monitoreo de la respuesta [PERSON_NAM…" at bounding box center [374, 210] width 343 height 193
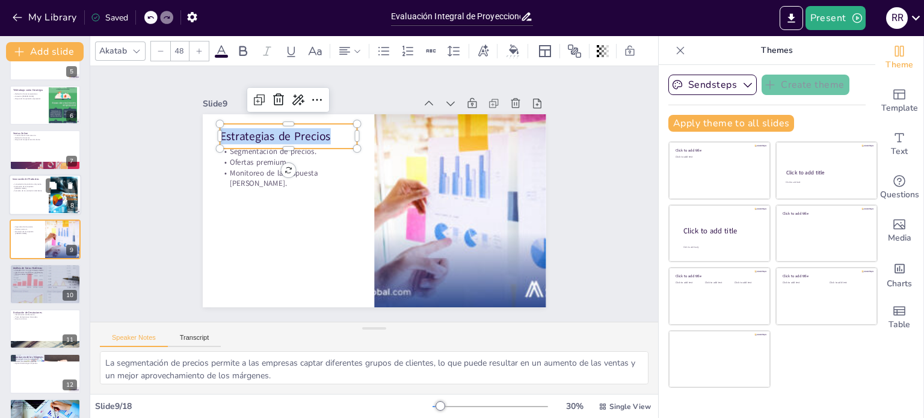
click at [20, 196] on div at bounding box center [45, 194] width 72 height 41
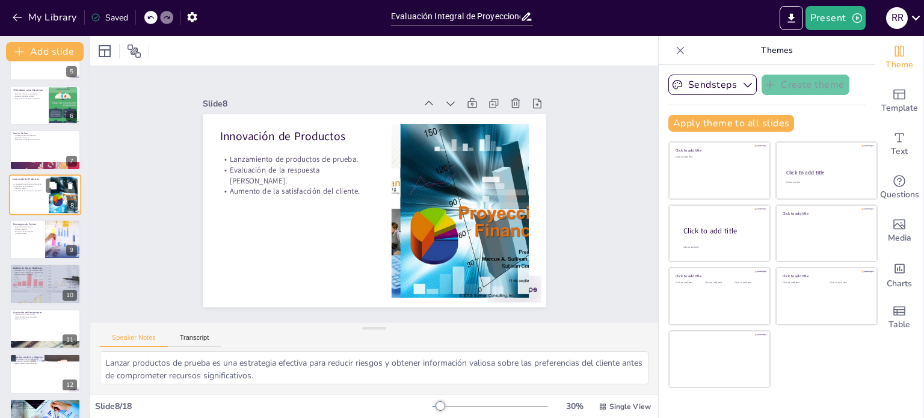
scroll to position [164, 0]
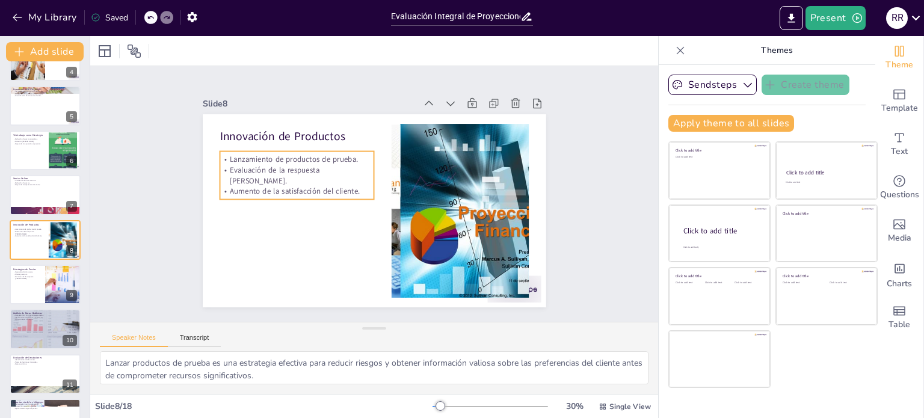
click at [281, 186] on p "Aumento de la satisfacción del cliente." at bounding box center [297, 191] width 155 height 11
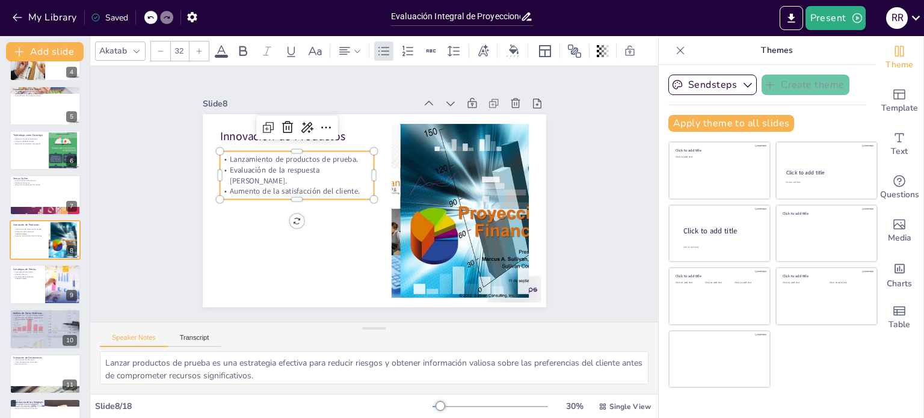
click at [281, 186] on p "Aumento de la satisfacción del cliente." at bounding box center [297, 191] width 155 height 11
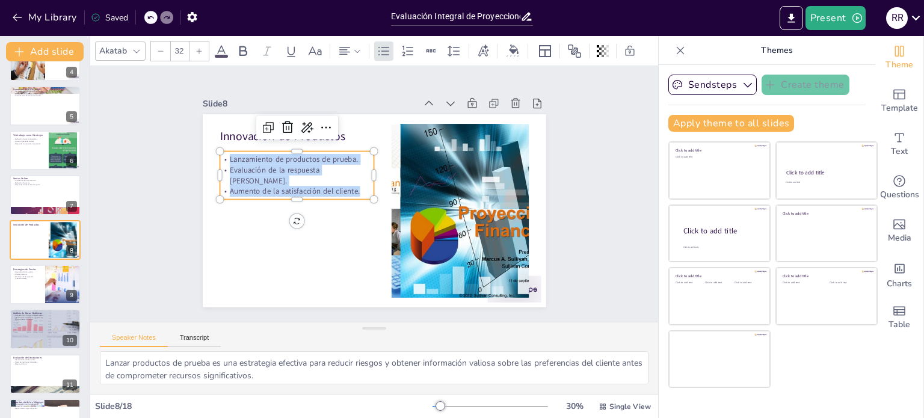
drag, startPoint x: 358, startPoint y: 183, endPoint x: 215, endPoint y: 154, distance: 146.2
click at [220, 154] on div "Lanzamiento de productos de prueba. Evaluación de la respuesta [PERSON_NAME]. A…" at bounding box center [297, 175] width 155 height 43
click at [12, 279] on div at bounding box center [45, 284] width 72 height 41
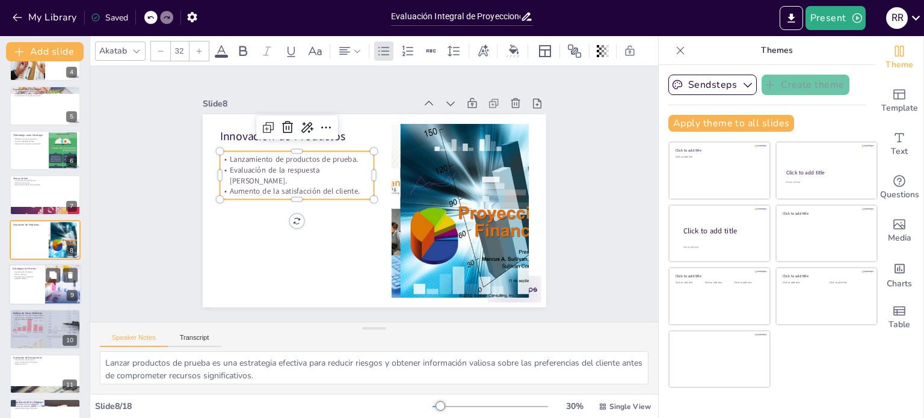
scroll to position [209, 0]
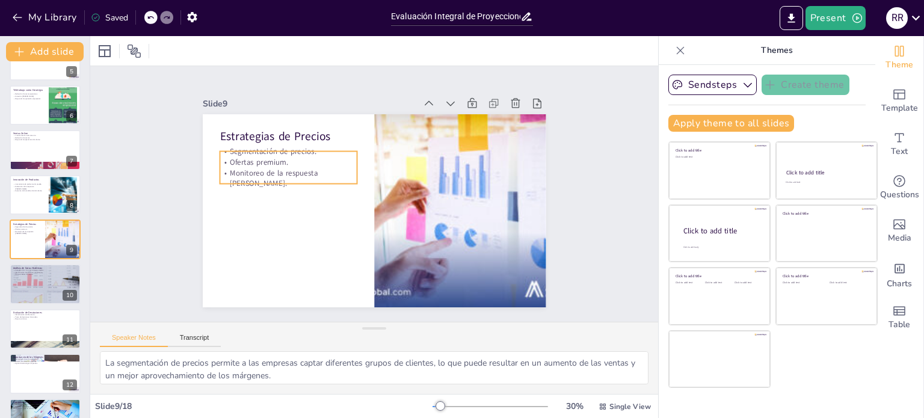
click at [251, 158] on p "Ofertas premium." at bounding box center [288, 162] width 137 height 11
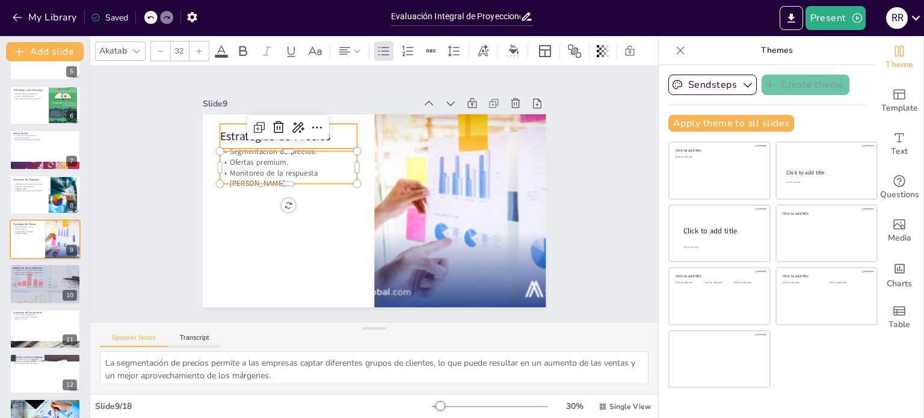
checkbox input "true"
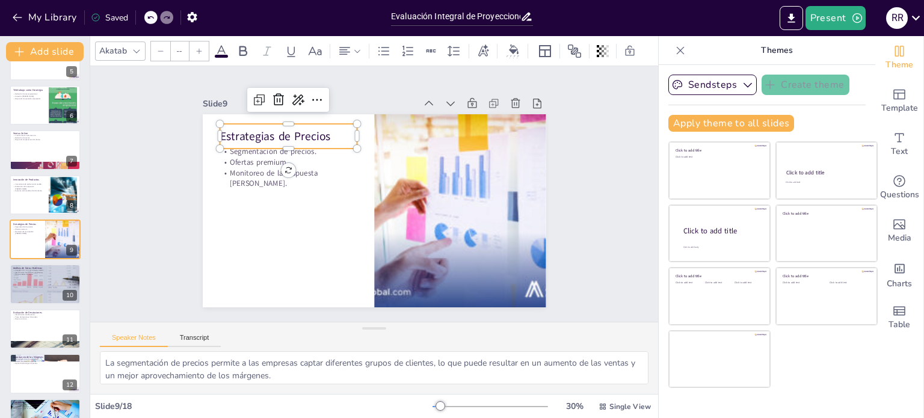
type input "48"
click at [330, 129] on p "Estrategias de Precios" at bounding box center [288, 136] width 137 height 16
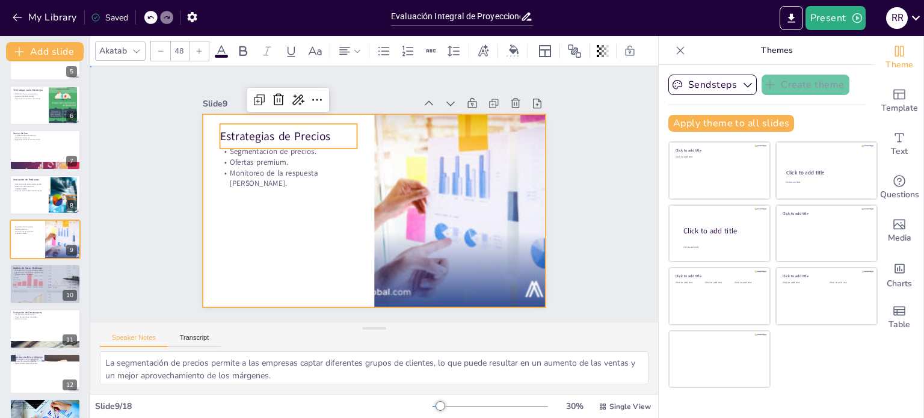
click at [261, 205] on div at bounding box center [374, 210] width 343 height 193
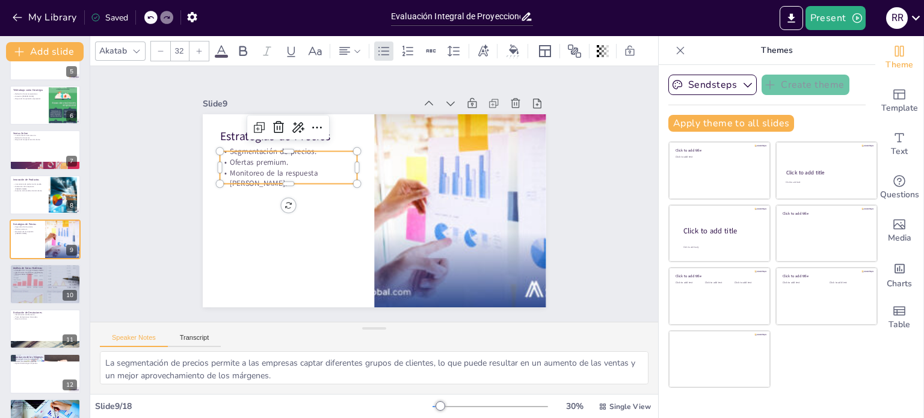
click at [266, 167] on p "Monitoreo de la respuesta [PERSON_NAME]." at bounding box center [288, 178] width 137 height 22
drag, startPoint x: 262, startPoint y: 180, endPoint x: 256, endPoint y: 181, distance: 6.6
click at [256, 184] on div at bounding box center [288, 189] width 137 height 10
drag, startPoint x: 260, startPoint y: 173, endPoint x: 227, endPoint y: 147, distance: 42.0
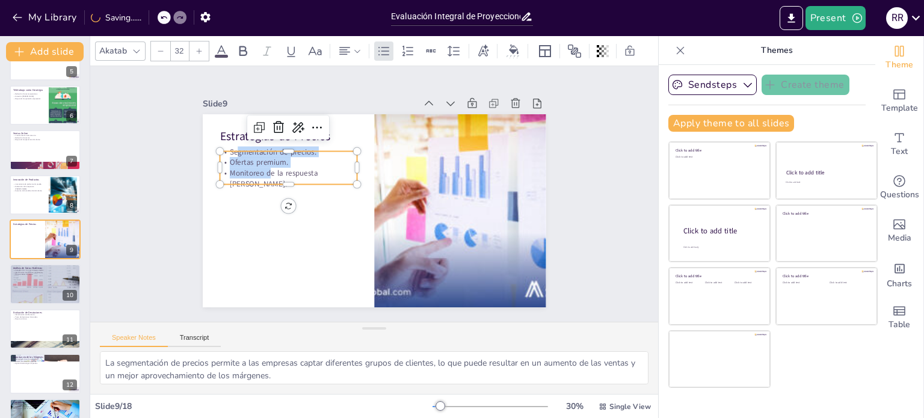
click at [227, 147] on div "Segmentación de precios. Ofertas premium. Monitoreo de la respuesta [PERSON_NAM…" at bounding box center [288, 167] width 137 height 43
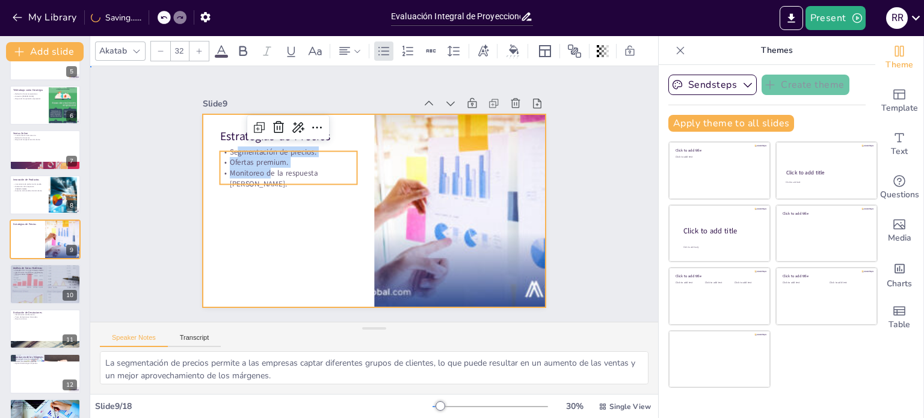
click at [256, 247] on div at bounding box center [374, 210] width 343 height 193
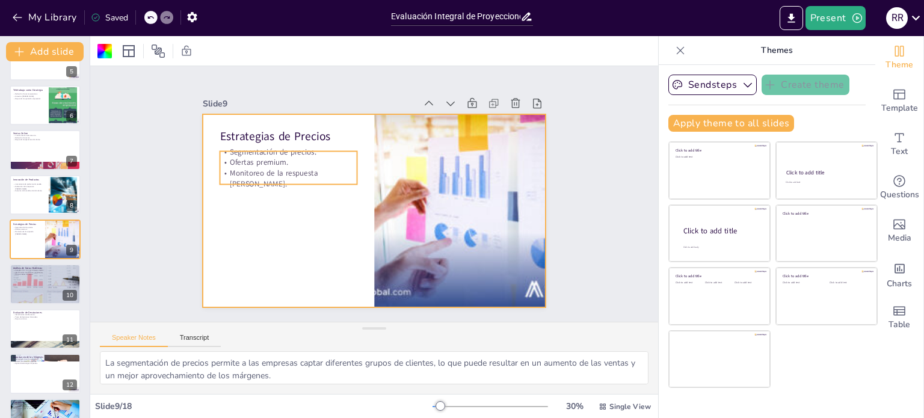
click at [269, 160] on p "Ofertas premium." at bounding box center [288, 162] width 137 height 11
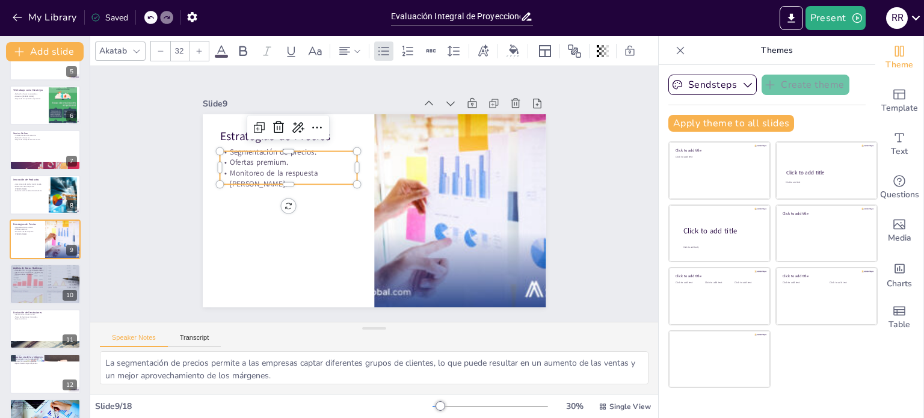
click at [310, 168] on p "Monitoreo de la respuesta [PERSON_NAME]." at bounding box center [288, 179] width 137 height 22
drag, startPoint x: 259, startPoint y: 182, endPoint x: 226, endPoint y: 161, distance: 38.7
click at [226, 161] on div "Estrategias de Precios Segmentación de precios. Ofertas premium. Monitoreo de l…" at bounding box center [374, 210] width 343 height 193
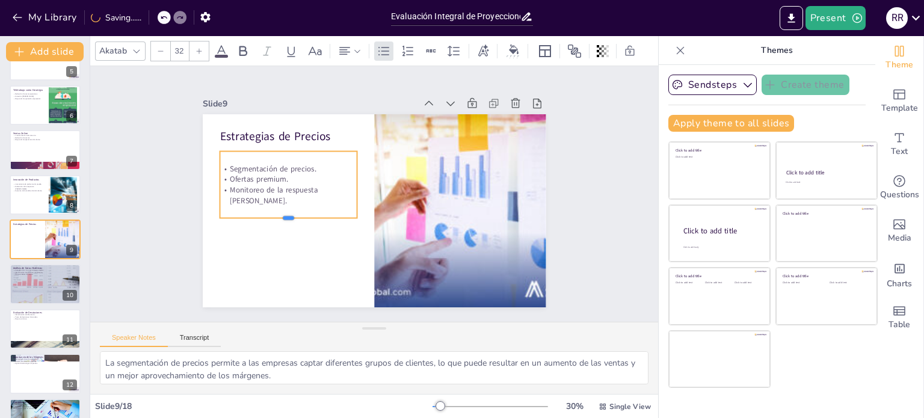
drag, startPoint x: 282, startPoint y: 179, endPoint x: 284, endPoint y: 214, distance: 34.9
click at [284, 218] on div at bounding box center [288, 223] width 137 height 10
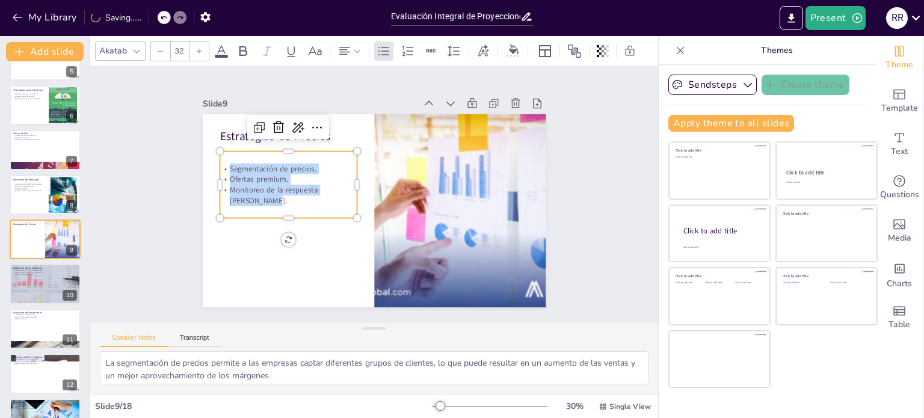
drag, startPoint x: 261, startPoint y: 195, endPoint x: 212, endPoint y: 163, distance: 59.1
click at [220, 164] on div "Segmentación de precios. Ofertas premium. Monitoreo de la respuesta [PERSON_NAM…" at bounding box center [288, 185] width 137 height 43
click at [34, 289] on div at bounding box center [45, 284] width 72 height 41
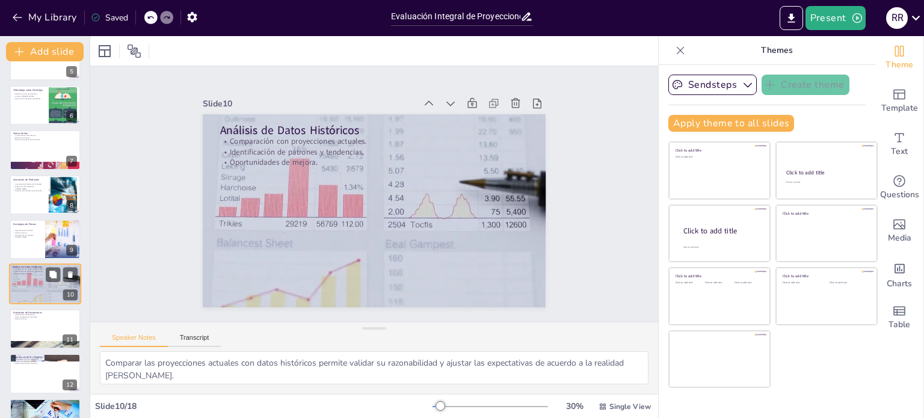
scroll to position [254, 0]
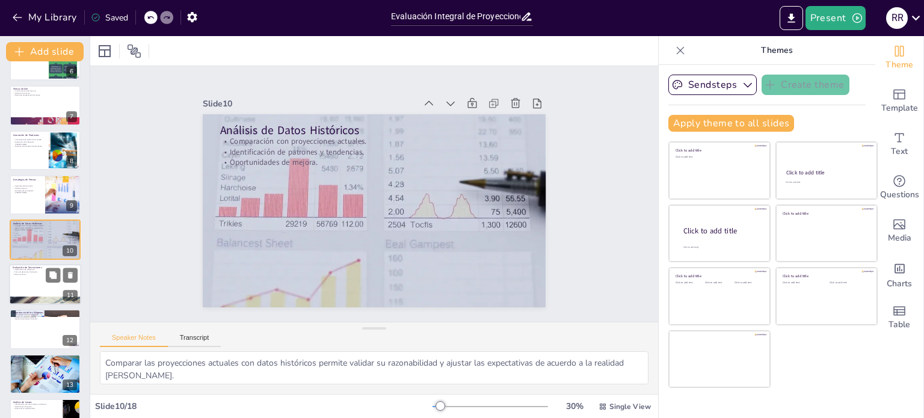
click at [29, 283] on div at bounding box center [45, 284] width 72 height 41
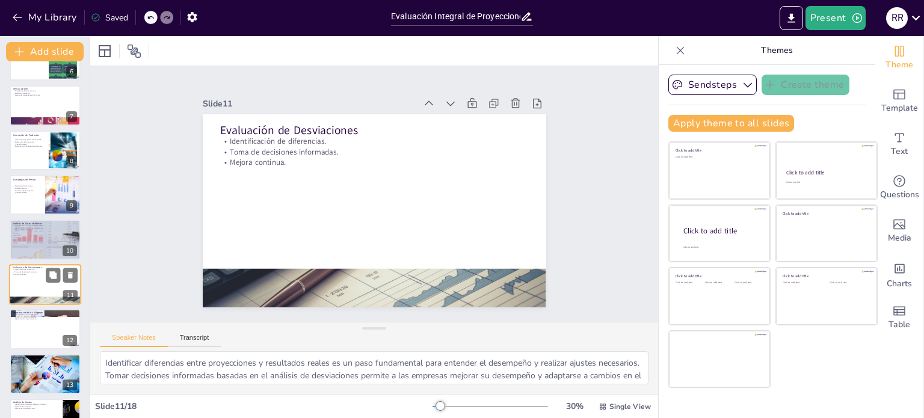
scroll to position [298, 0]
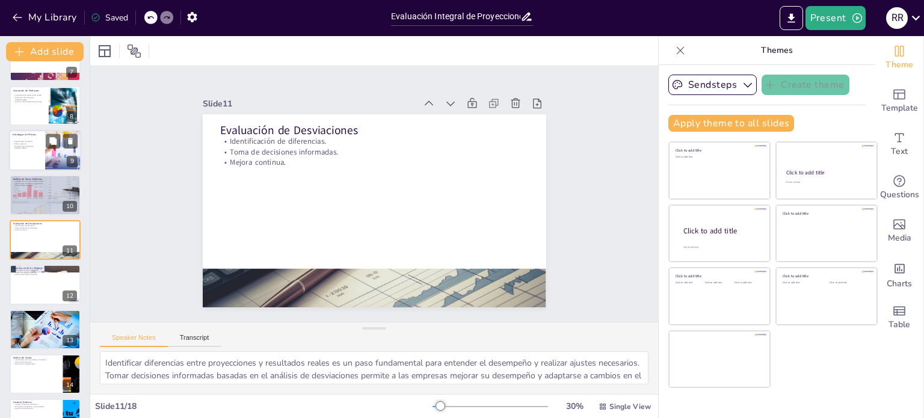
click at [30, 192] on div at bounding box center [45, 195] width 71 height 40
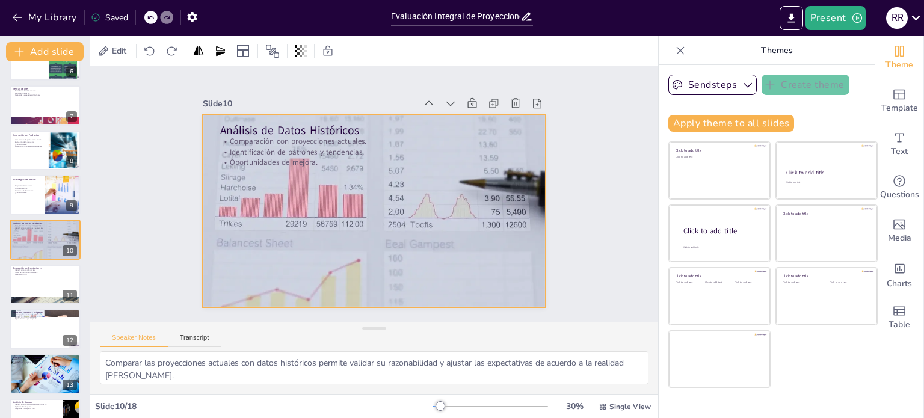
click at [289, 175] on div at bounding box center [374, 210] width 343 height 193
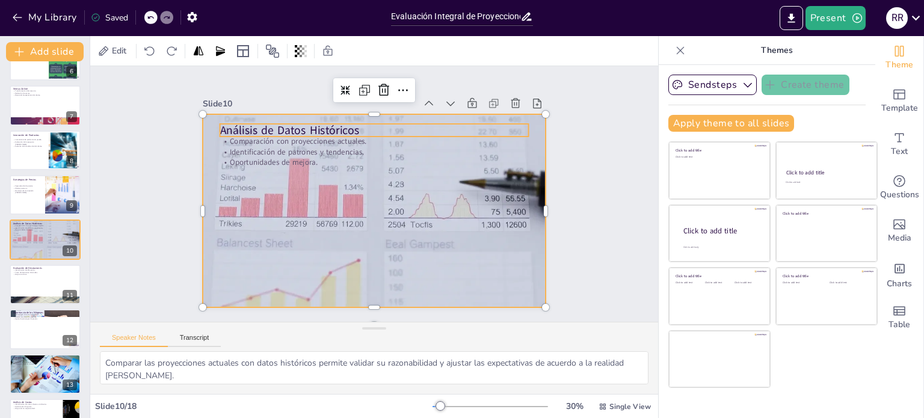
click at [316, 125] on p "Análisis de Datos Históricos" at bounding box center [374, 130] width 309 height 16
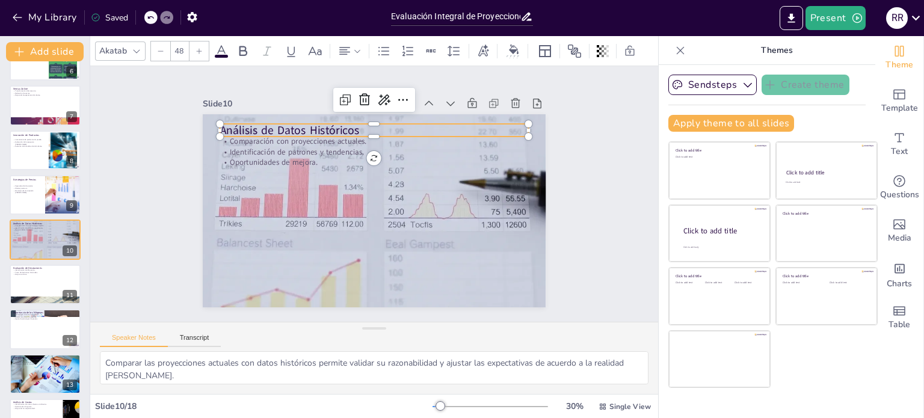
click at [354, 123] on p "Análisis de Datos Históricos" at bounding box center [374, 130] width 309 height 16
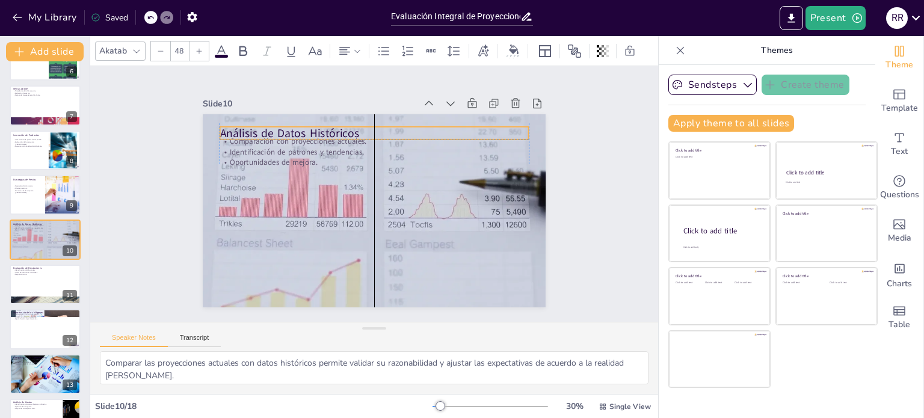
click at [354, 125] on p "Análisis de Datos Históricos" at bounding box center [374, 133] width 309 height 16
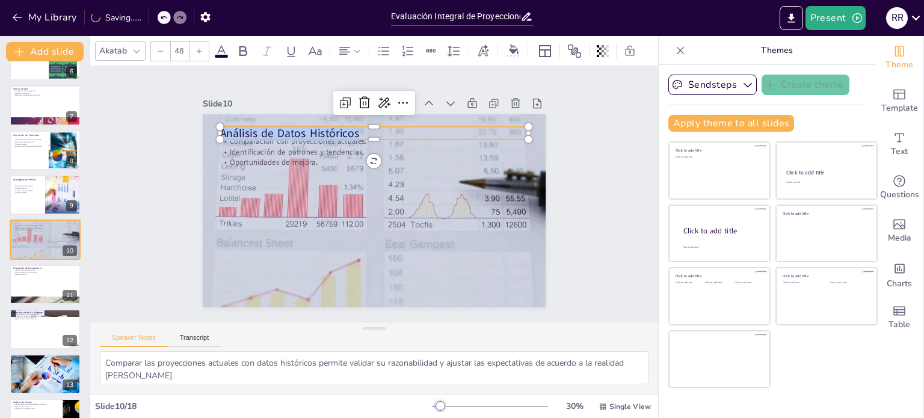
drag, startPoint x: 356, startPoint y: 126, endPoint x: 214, endPoint y: 132, distance: 142.0
click at [214, 132] on div "Comparación con proyecciones actuales. Identificación de patrones y tendencias.…" at bounding box center [374, 210] width 343 height 193
checkbox input "true"
type input "32"
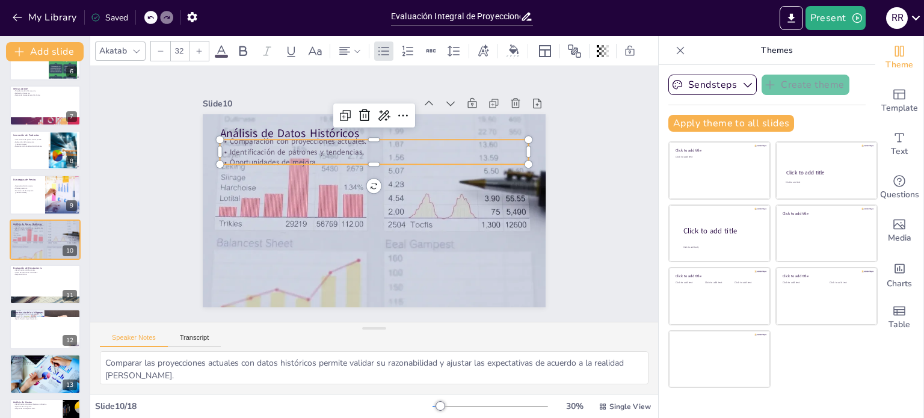
click at [298, 157] on p "Oportunidades de mejora." at bounding box center [374, 162] width 309 height 11
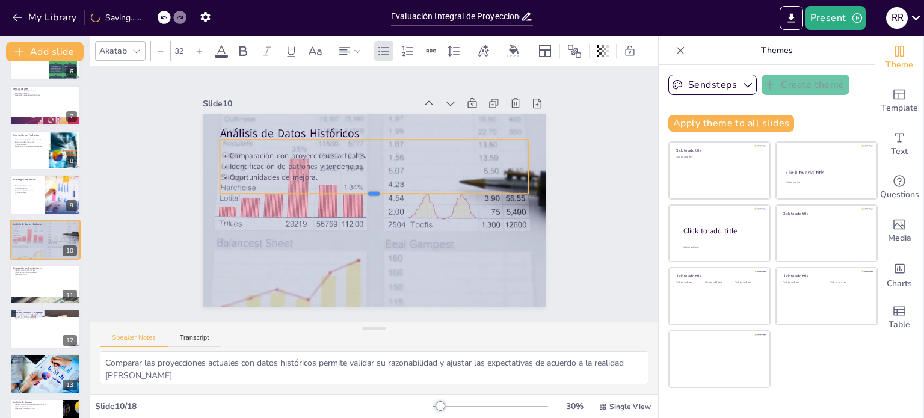
drag, startPoint x: 366, startPoint y: 160, endPoint x: 365, endPoint y: 189, distance: 29.5
click at [365, 194] on div at bounding box center [374, 199] width 309 height 10
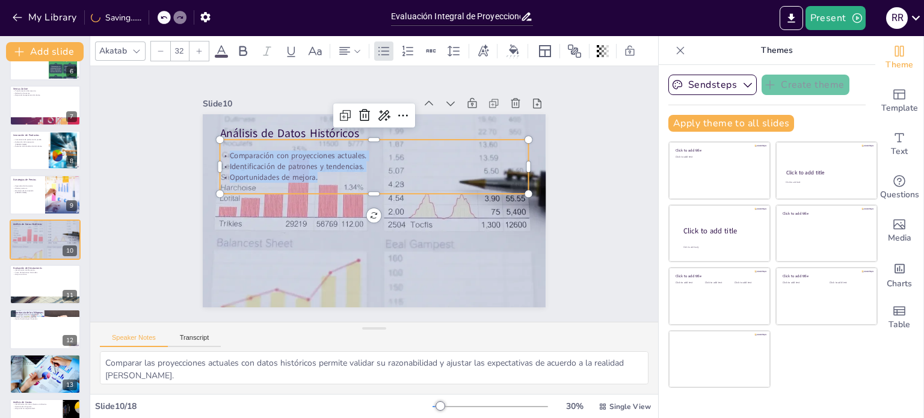
drag, startPoint x: 319, startPoint y: 172, endPoint x: 213, endPoint y: 151, distance: 108.5
click at [220, 151] on div "Comparación con proyecciones actuales. Identificación de patrones y tendencias.…" at bounding box center [374, 166] width 309 height 32
click at [22, 283] on div at bounding box center [45, 284] width 72 height 41
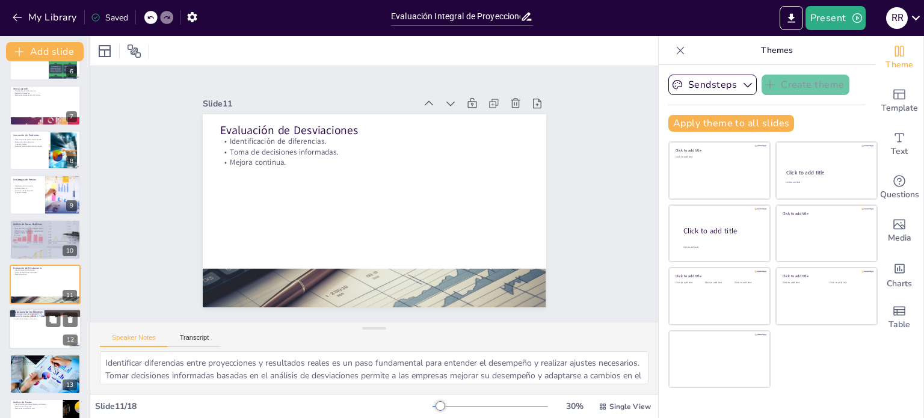
scroll to position [298, 0]
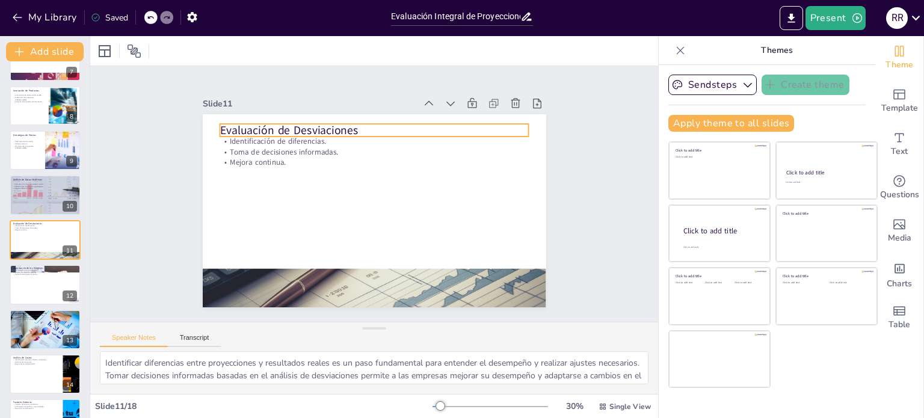
click at [289, 123] on p "Evaluación de Desviaciones" at bounding box center [374, 130] width 309 height 16
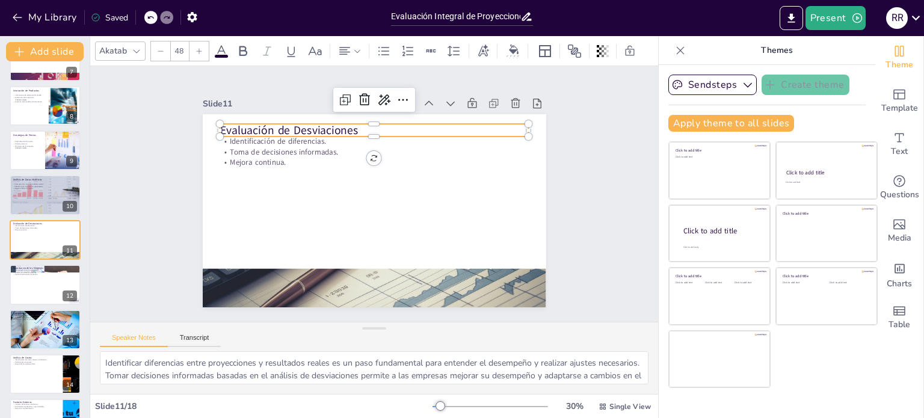
click at [349, 125] on p "Evaluación de Desviaciones" at bounding box center [374, 130] width 309 height 16
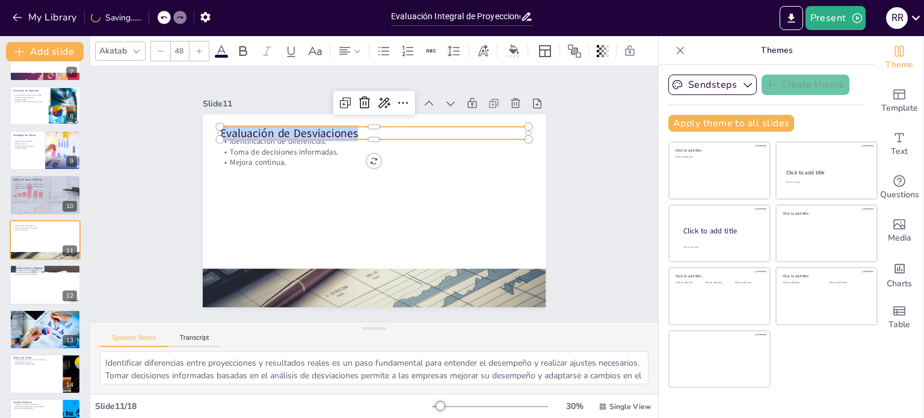
drag, startPoint x: 351, startPoint y: 129, endPoint x: 208, endPoint y: 131, distance: 142.6
click at [208, 131] on div "Identificación de diferencias. Toma de decisiones informadas. Mejora continua. …" at bounding box center [374, 210] width 343 height 193
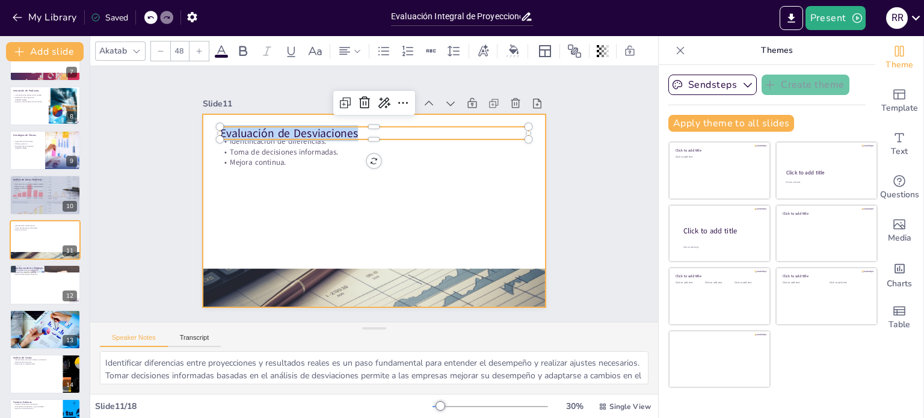
click at [266, 189] on div at bounding box center [374, 210] width 343 height 193
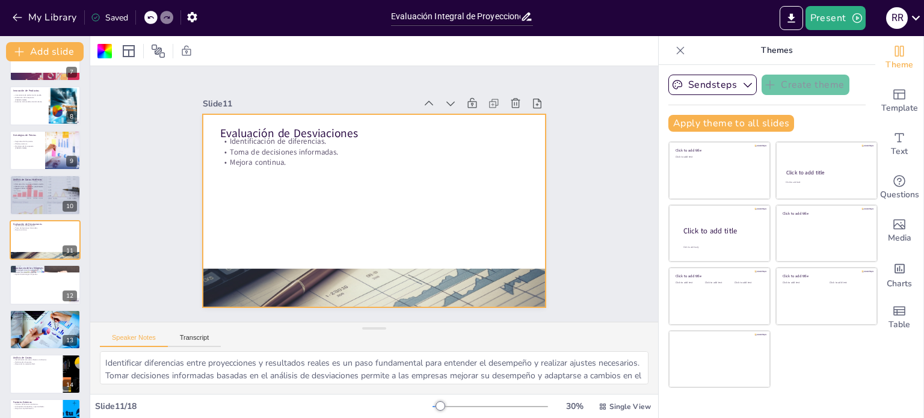
checkbox input "true"
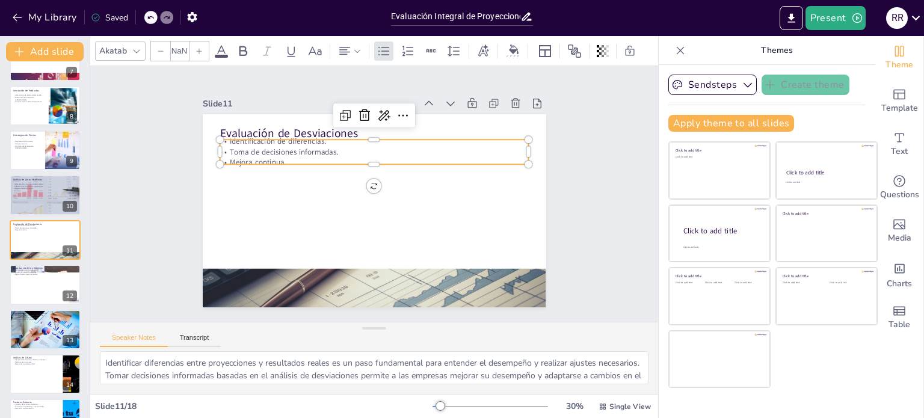
type input "32"
click at [301, 157] on p "Mejora continua." at bounding box center [374, 162] width 309 height 11
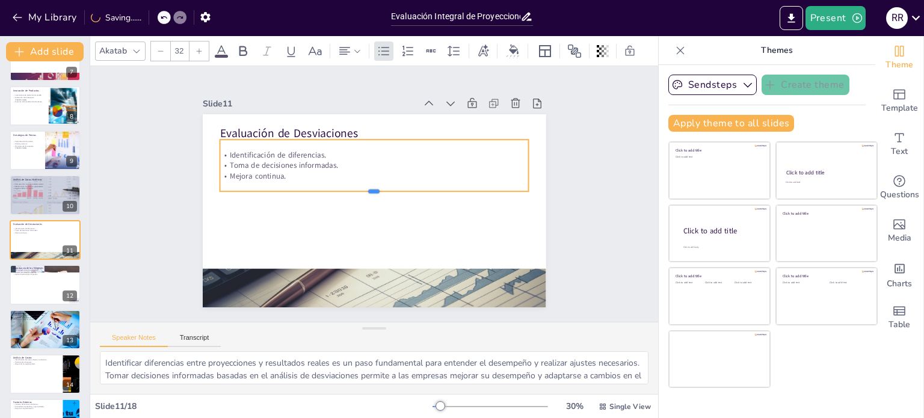
drag, startPoint x: 368, startPoint y: 162, endPoint x: 367, endPoint y: 189, distance: 27.1
click at [367, 191] on div at bounding box center [374, 196] width 309 height 10
click at [284, 171] on p "Mejora continua." at bounding box center [374, 176] width 309 height 11
click at [285, 173] on p "Mejora continua." at bounding box center [374, 176] width 309 height 11
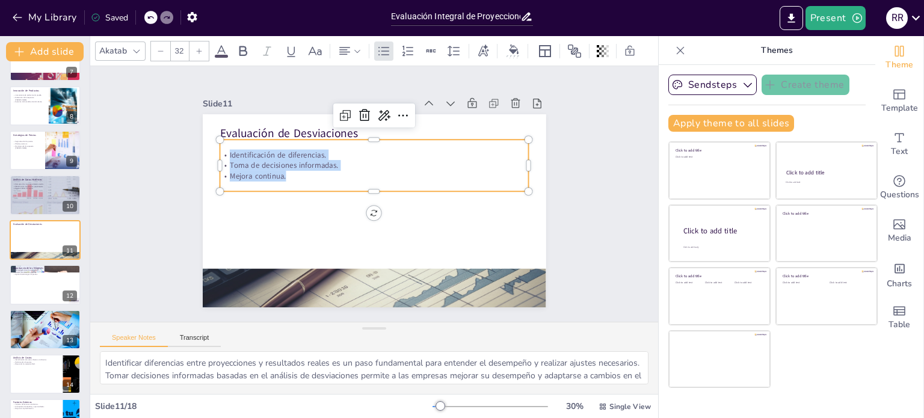
drag, startPoint x: 285, startPoint y: 173, endPoint x: 213, endPoint y: 152, distance: 75.4
click at [220, 152] on div "Identificación de diferencias. Toma de decisiones informadas. Mejora continua." at bounding box center [374, 165] width 309 height 32
click at [23, 288] on div at bounding box center [45, 284] width 72 height 41
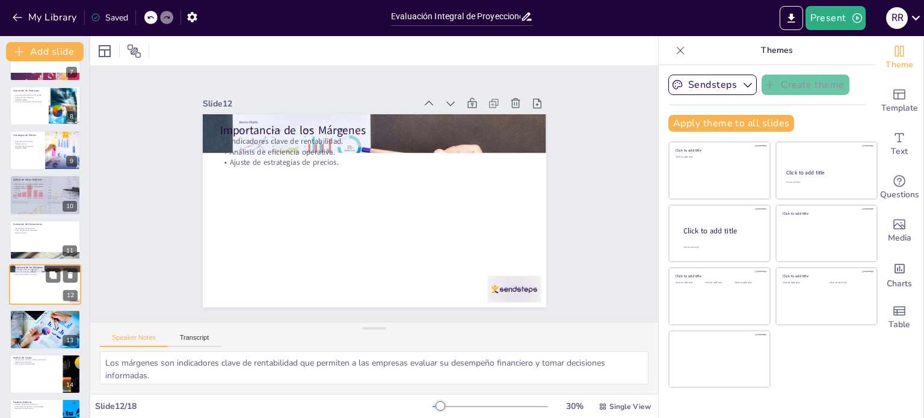
scroll to position [343, 0]
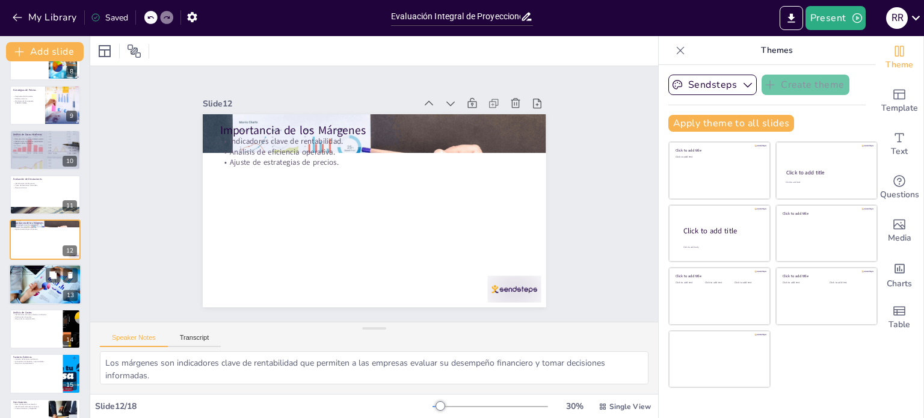
click at [26, 274] on p "Inspiración para la innovación." at bounding box center [45, 274] width 65 height 2
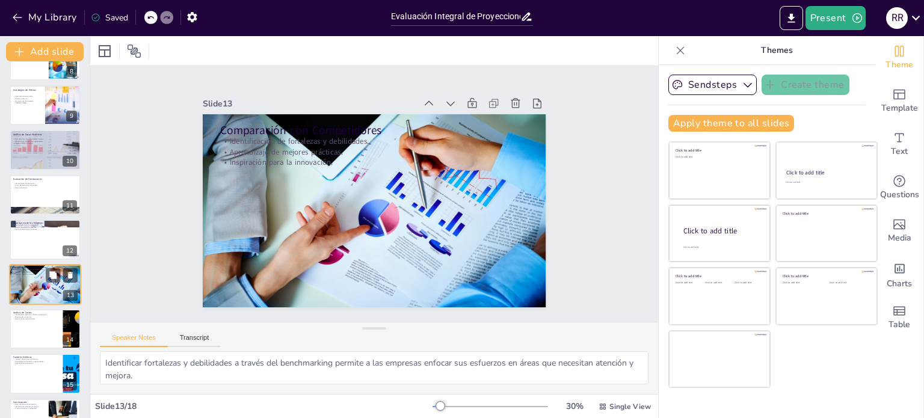
scroll to position [387, 0]
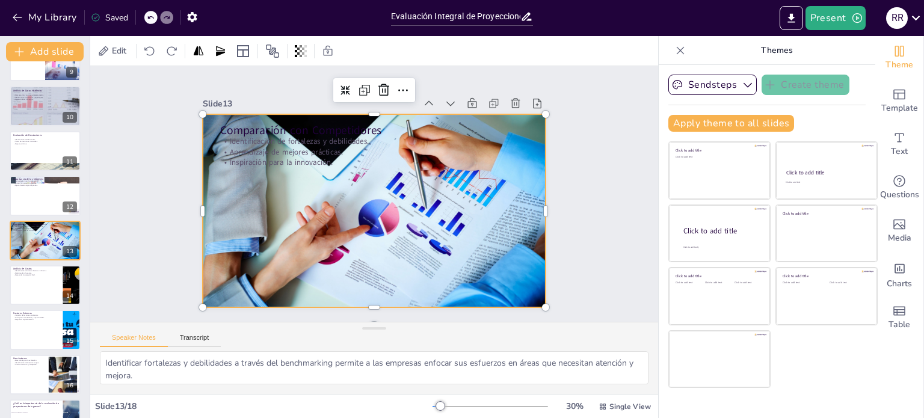
click at [441, 214] on div at bounding box center [374, 210] width 343 height 229
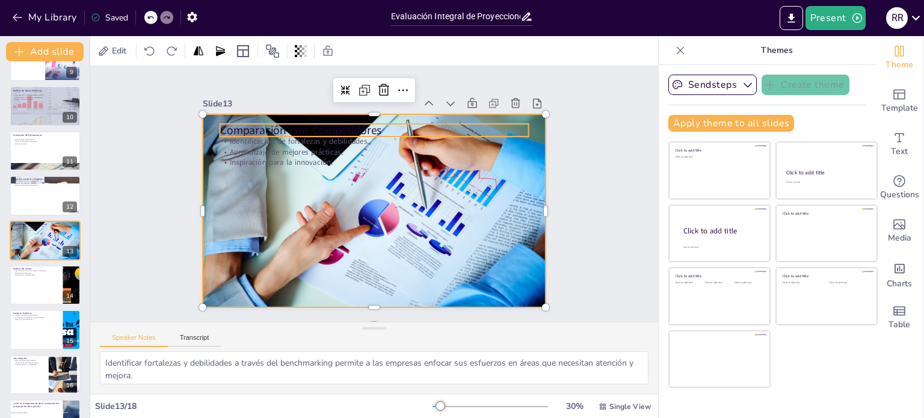
click at [325, 126] on p "Comparación con Competidores" at bounding box center [374, 130] width 309 height 16
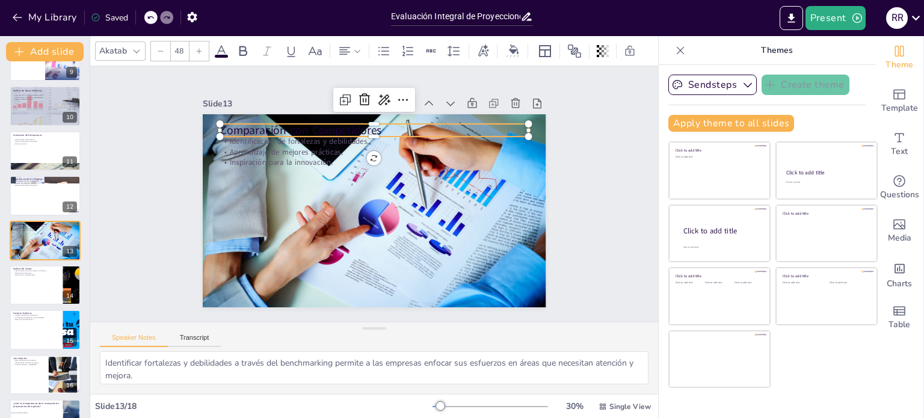
click at [325, 126] on p "Comparación con Competidores" at bounding box center [374, 130] width 309 height 16
drag, startPoint x: 383, startPoint y: 128, endPoint x: 217, endPoint y: 133, distance: 165.5
click at [217, 133] on div "Identificación de fortalezas y debilidades. Aprendizaje de mejores prácticas. I…" at bounding box center [374, 210] width 343 height 193
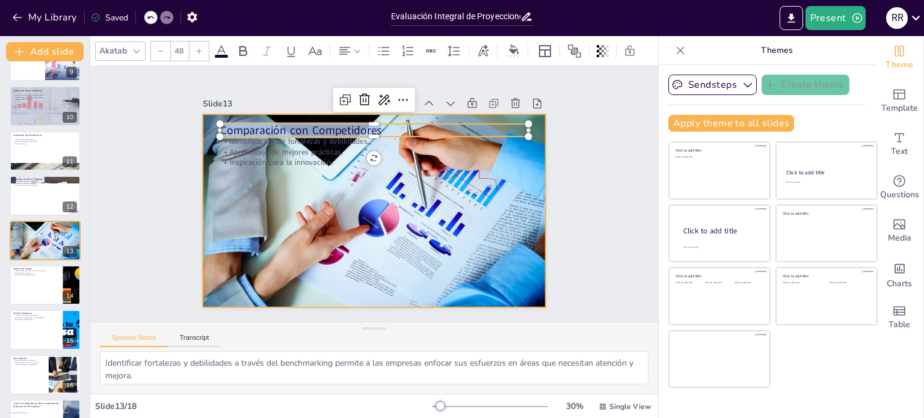
click at [322, 244] on div at bounding box center [374, 210] width 343 height 229
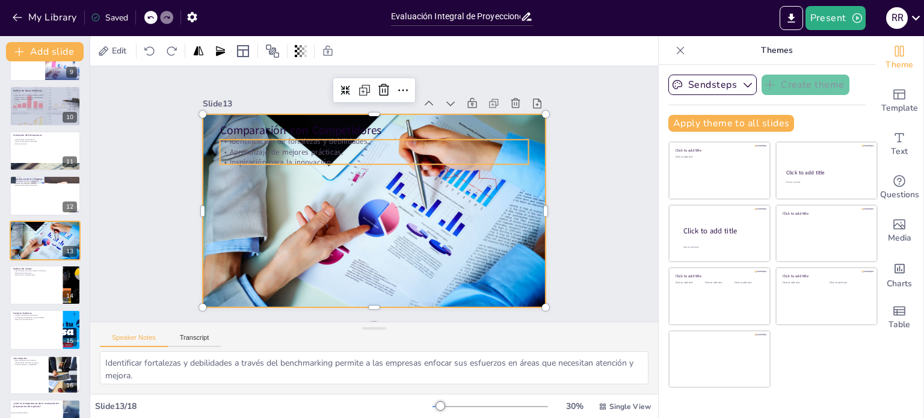
click at [322, 147] on p "Aprendizaje de mejores prácticas." at bounding box center [374, 152] width 309 height 11
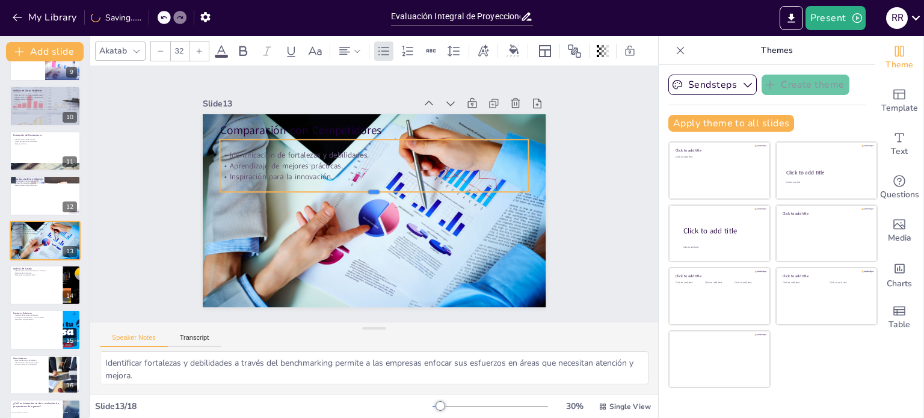
drag, startPoint x: 368, startPoint y: 162, endPoint x: 366, endPoint y: 189, distance: 27.8
click at [366, 192] on div at bounding box center [374, 197] width 309 height 10
click at [325, 171] on p "Inspiración para la innovación." at bounding box center [374, 176] width 309 height 11
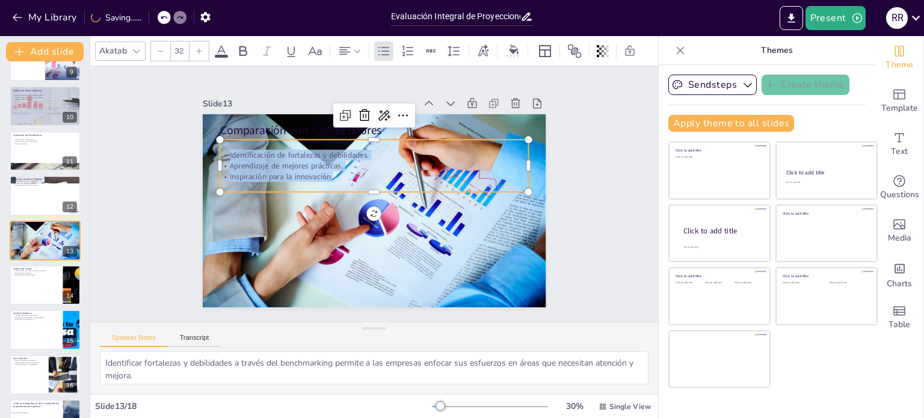
drag, startPoint x: 328, startPoint y: 172, endPoint x: 219, endPoint y: 145, distance: 112.8
click at [220, 150] on div "Identificación de fortalezas y debilidades. Aprendizaje de mejores prácticas. I…" at bounding box center [374, 166] width 309 height 32
click at [36, 277] on div at bounding box center [45, 285] width 72 height 41
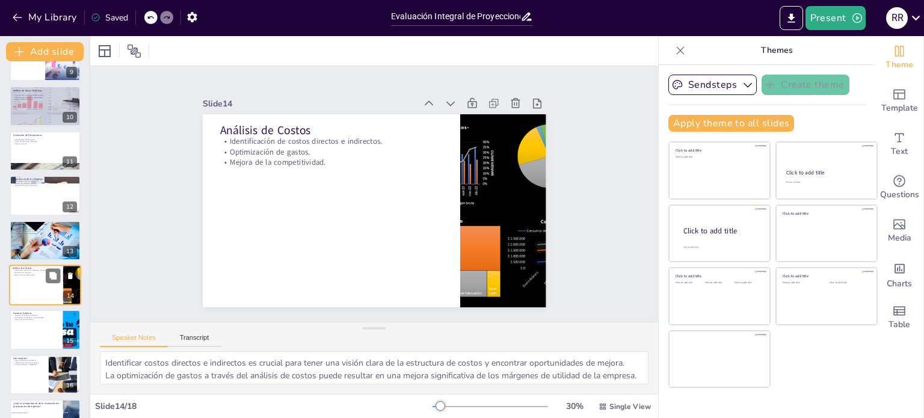
scroll to position [432, 0]
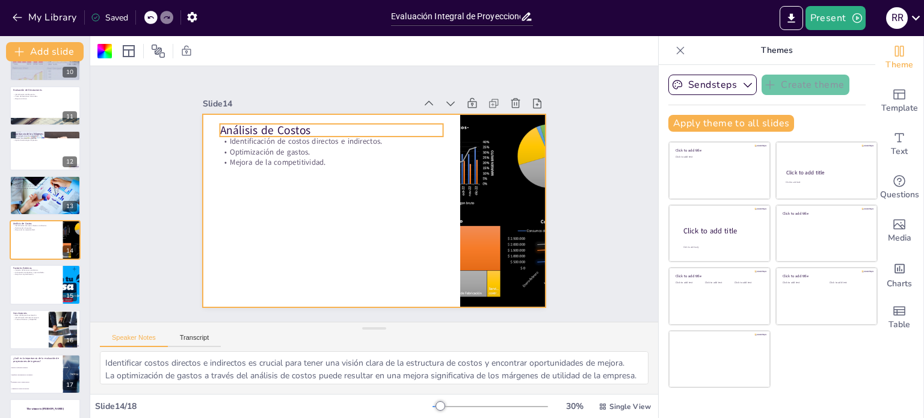
click at [272, 126] on p "Análisis de Costos" at bounding box center [331, 130] width 223 height 16
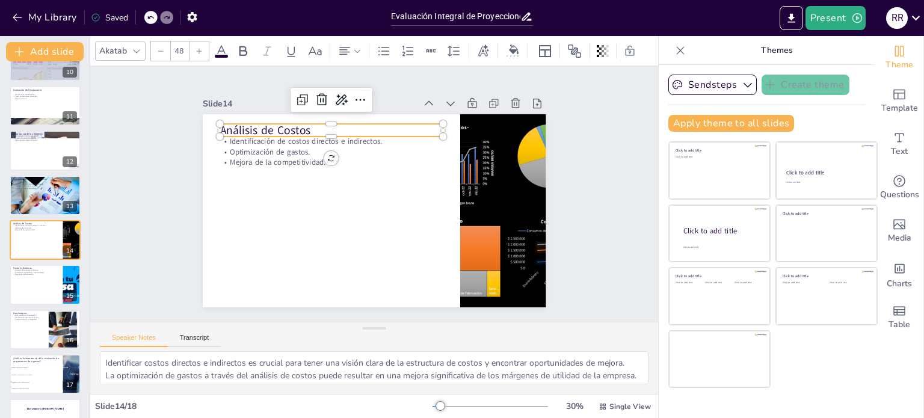
click at [303, 125] on p "Análisis de Costos" at bounding box center [331, 130] width 223 height 16
click at [304, 125] on p "Análisis de Costos" at bounding box center [331, 130] width 223 height 16
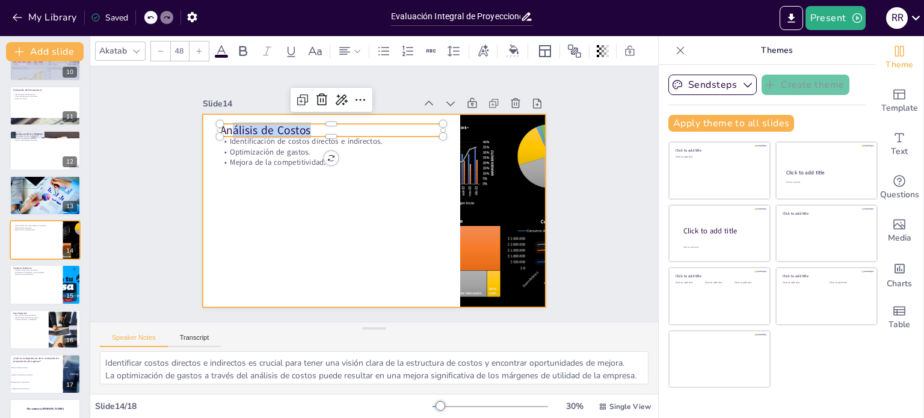
drag, startPoint x: 308, startPoint y: 125, endPoint x: 204, endPoint y: 126, distance: 103.5
click at [204, 126] on div "Identificación de costos directos e indirectos. Optimización de gastos. Mejora …" at bounding box center [374, 210] width 343 height 193
click at [287, 253] on div at bounding box center [374, 210] width 343 height 193
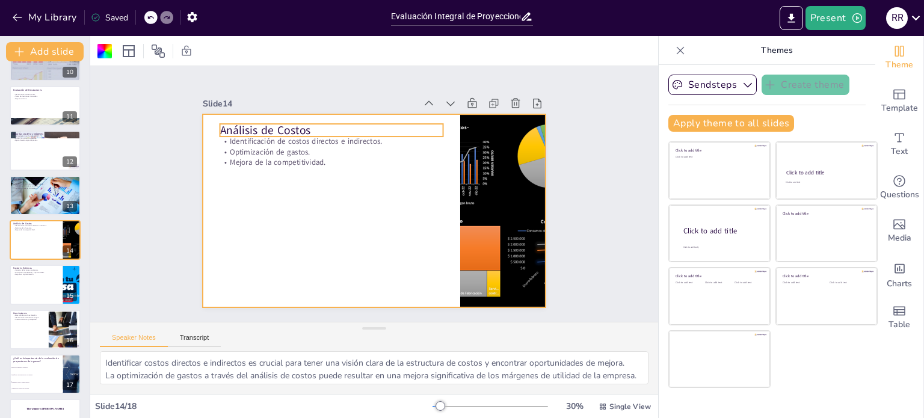
click at [304, 126] on p "Análisis de Costos" at bounding box center [331, 130] width 223 height 16
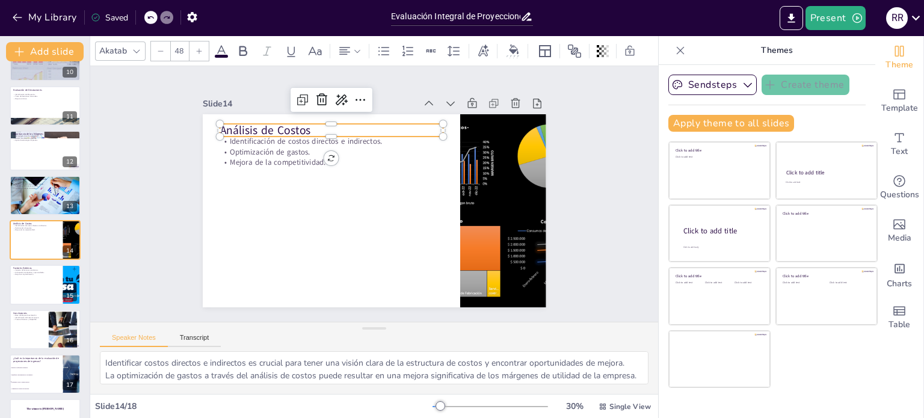
click at [304, 126] on p "Análisis de Costos" at bounding box center [331, 130] width 223 height 16
drag, startPoint x: 305, startPoint y: 125, endPoint x: 248, endPoint y: 125, distance: 57.1
click at [248, 125] on p "Análisis de Costos" at bounding box center [331, 130] width 223 height 16
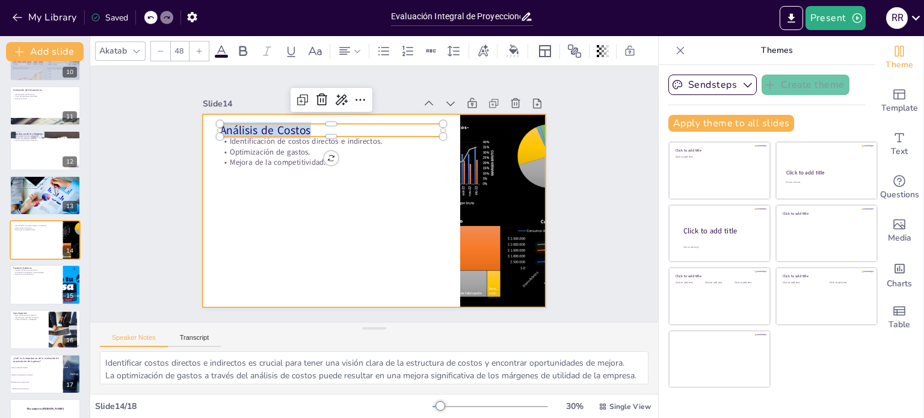
click at [289, 165] on div at bounding box center [374, 210] width 343 height 193
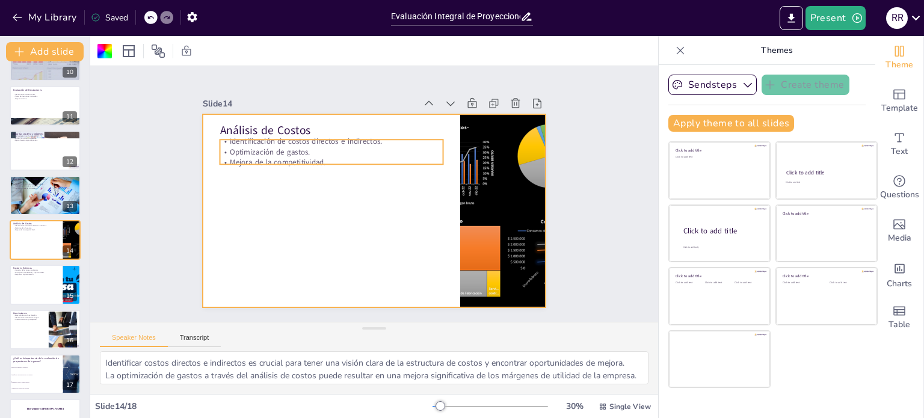
click at [286, 161] on div "Análisis de Costos Identificación de costos directos e indirectos. Optimización…" at bounding box center [374, 210] width 343 height 193
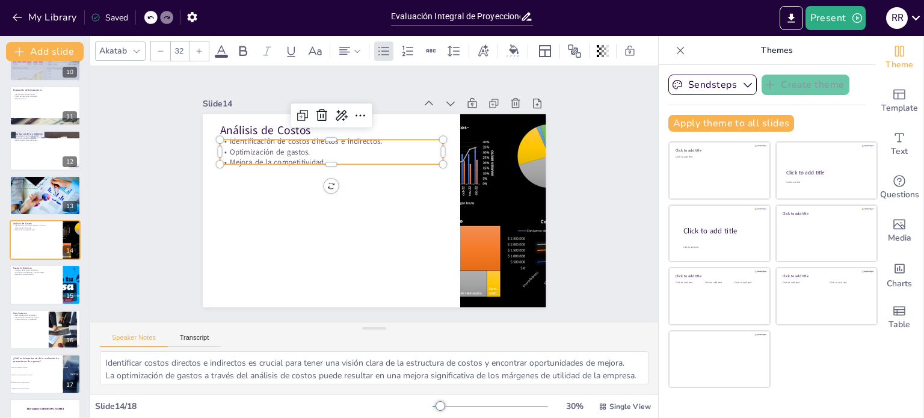
click at [286, 164] on div at bounding box center [331, 169] width 223 height 10
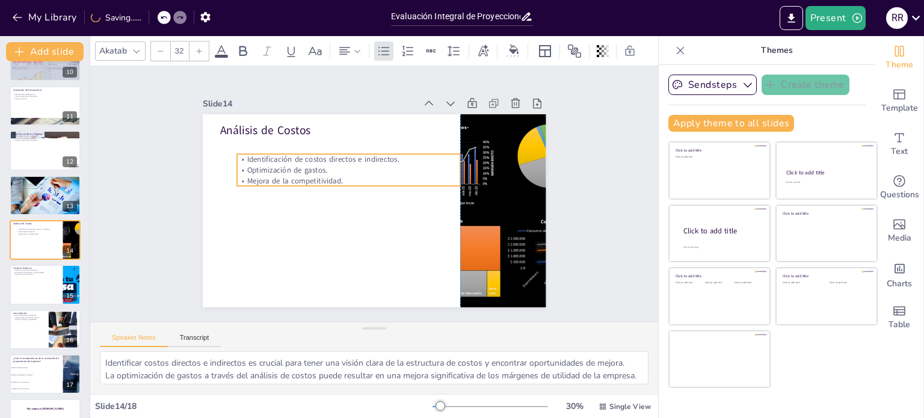
drag, startPoint x: 335, startPoint y: 161, endPoint x: 349, endPoint y: 175, distance: 20.4
click at [349, 176] on p "Mejora de la competitividad." at bounding box center [348, 181] width 223 height 11
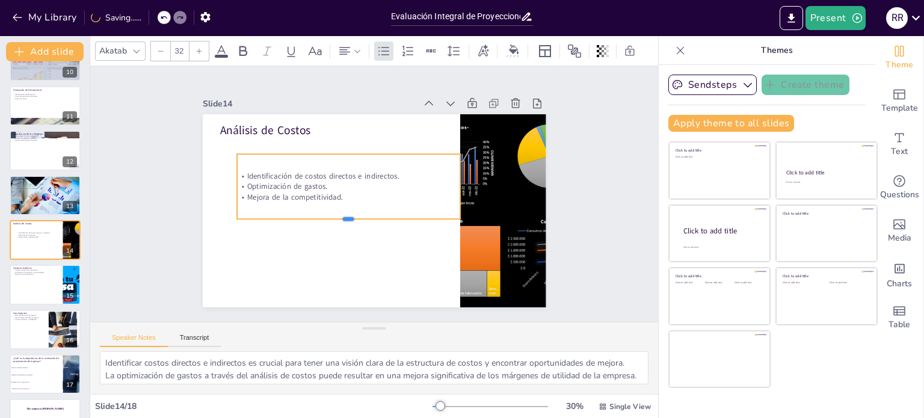
drag, startPoint x: 337, startPoint y: 182, endPoint x: 339, endPoint y: 215, distance: 33.1
click at [339, 219] on div at bounding box center [348, 224] width 223 height 10
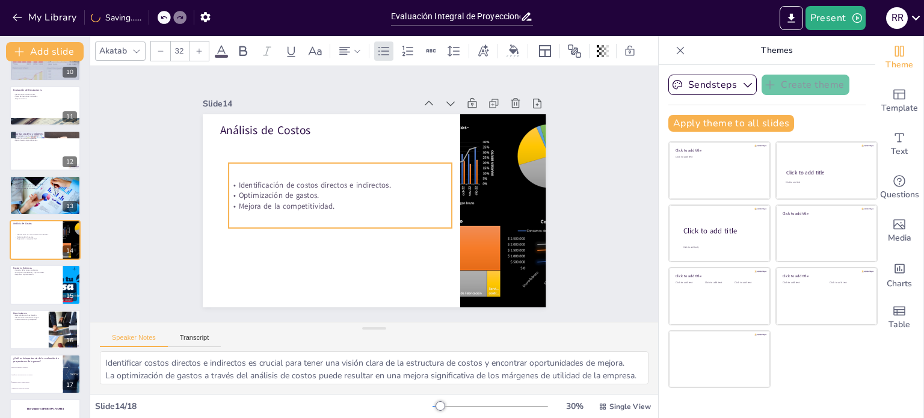
click at [337, 194] on p "Optimización de gastos." at bounding box center [340, 195] width 223 height 11
click at [351, 200] on p "Mejora de la competitividad." at bounding box center [338, 205] width 223 height 11
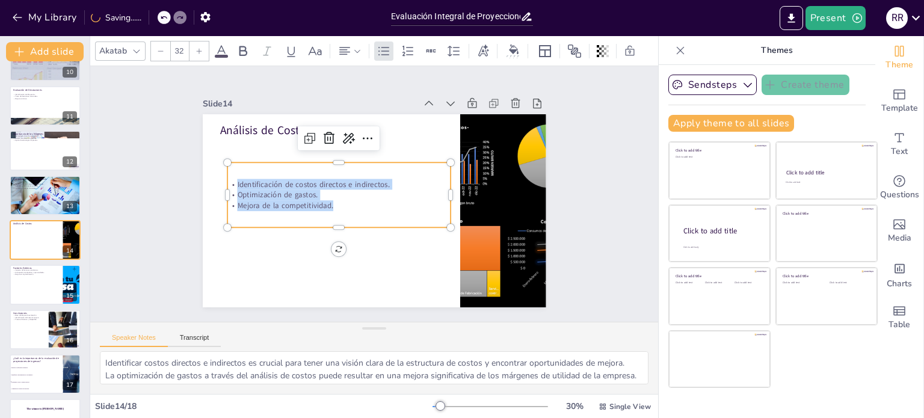
drag, startPoint x: 351, startPoint y: 200, endPoint x: 268, endPoint y: 209, distance: 83.5
click at [214, 176] on div "Análisis de Costos Identificación de costos directos e indirectos. Optimización…" at bounding box center [374, 210] width 343 height 193
click at [34, 283] on div at bounding box center [45, 285] width 72 height 41
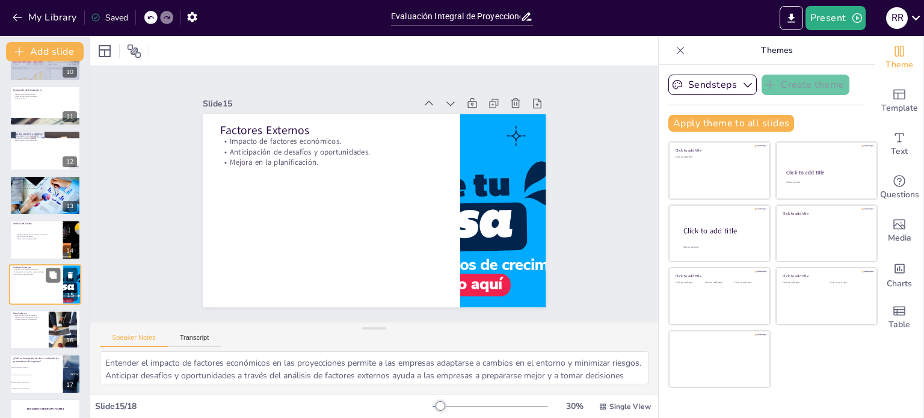
scroll to position [463, 0]
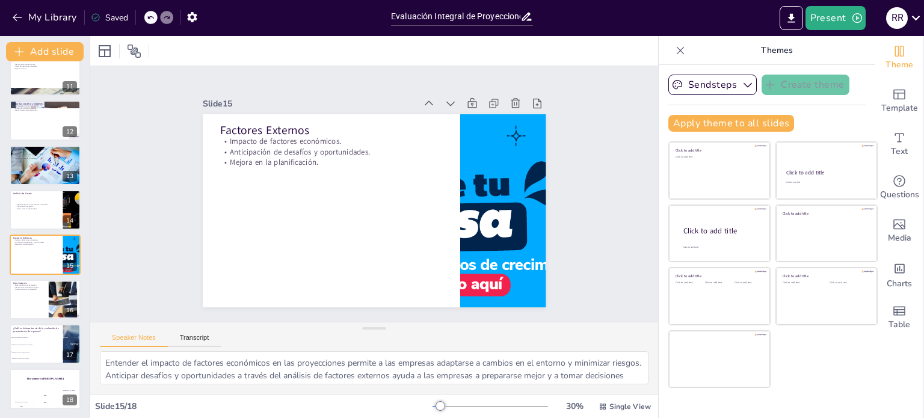
click at [7, 300] on div "Go to [DOMAIN_NAME] and login with code Free16684911 1 Evaluación Integral de P…" at bounding box center [45, 8] width 90 height 801
click at [26, 300] on div at bounding box center [45, 299] width 72 height 41
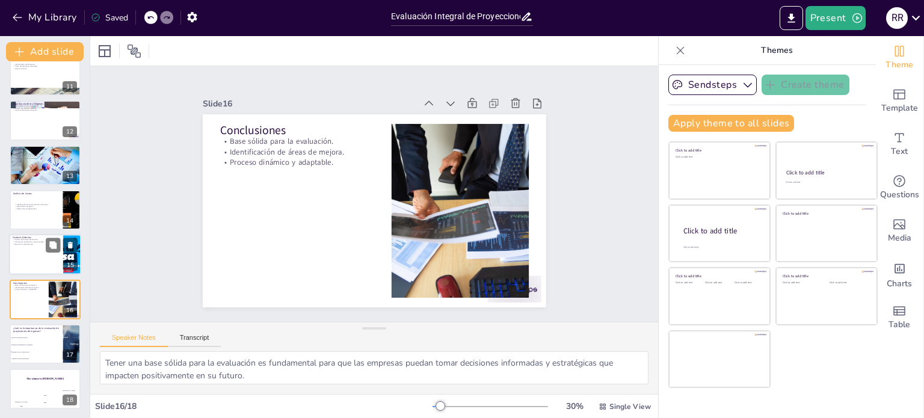
click at [29, 252] on div at bounding box center [45, 255] width 72 height 41
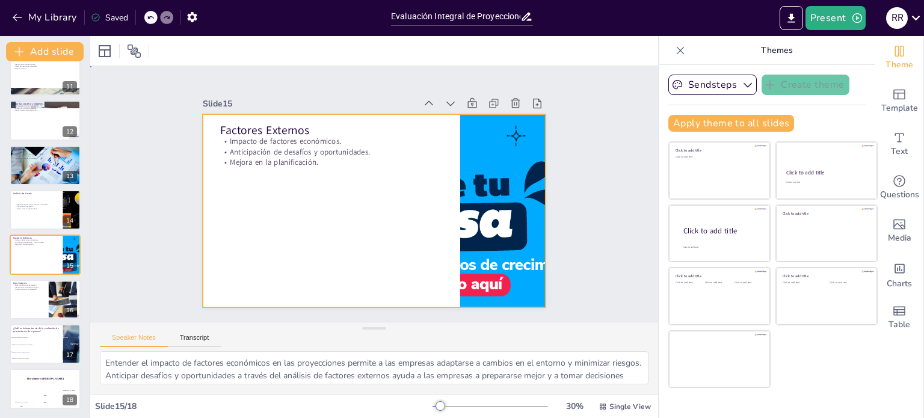
click at [254, 213] on div at bounding box center [374, 210] width 343 height 193
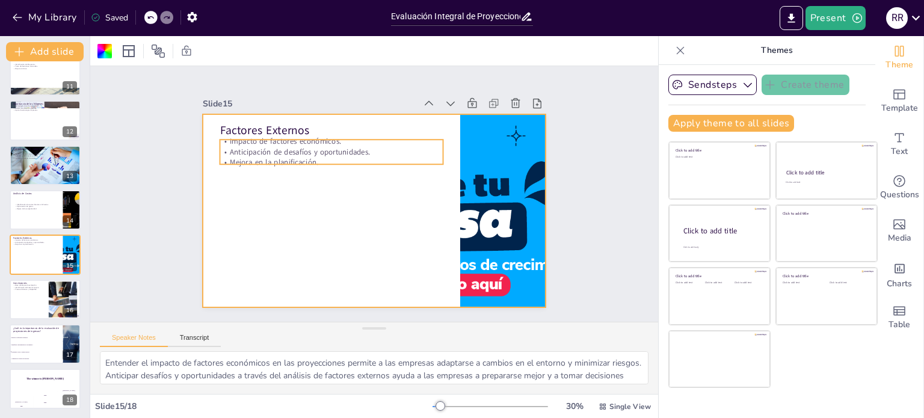
click at [315, 161] on div "Factores Externos Impacto de factores económicos. Anticipación de desafíos y op…" at bounding box center [374, 210] width 343 height 193
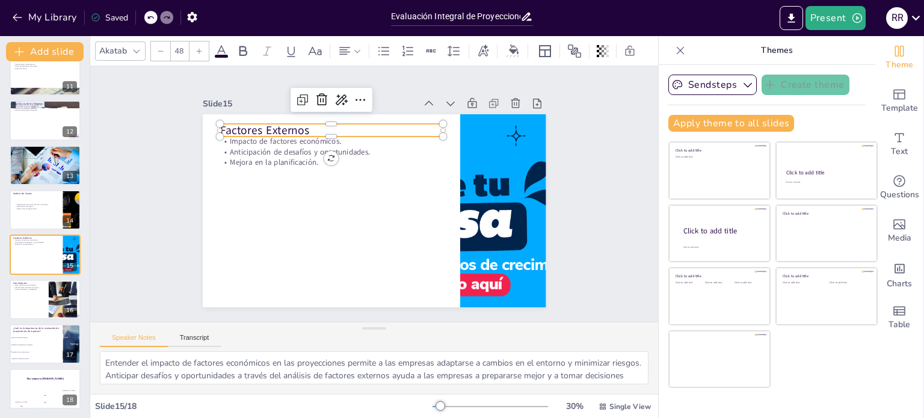
click at [303, 127] on p "Factores Externos" at bounding box center [331, 130] width 223 height 16
drag, startPoint x: 303, startPoint y: 126, endPoint x: 205, endPoint y: 131, distance: 98.2
click at [205, 131] on div "Impacto de factores económicos. Anticipación de desafíos y oportunidades. Mejor…" at bounding box center [374, 210] width 343 height 193
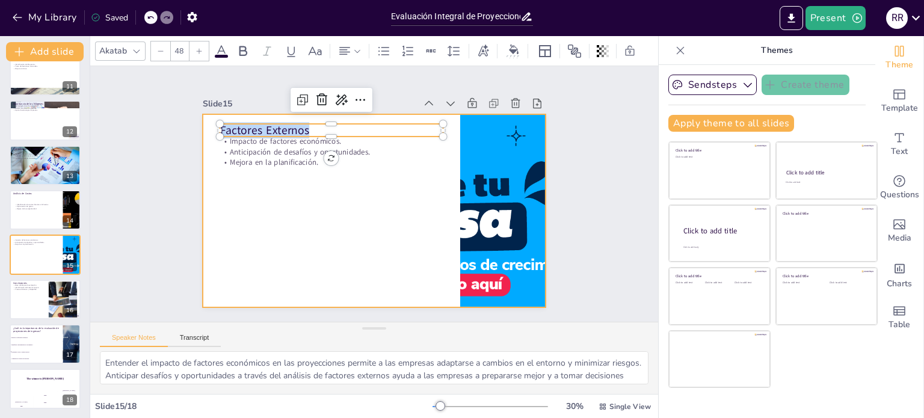
click at [265, 187] on div at bounding box center [374, 210] width 343 height 193
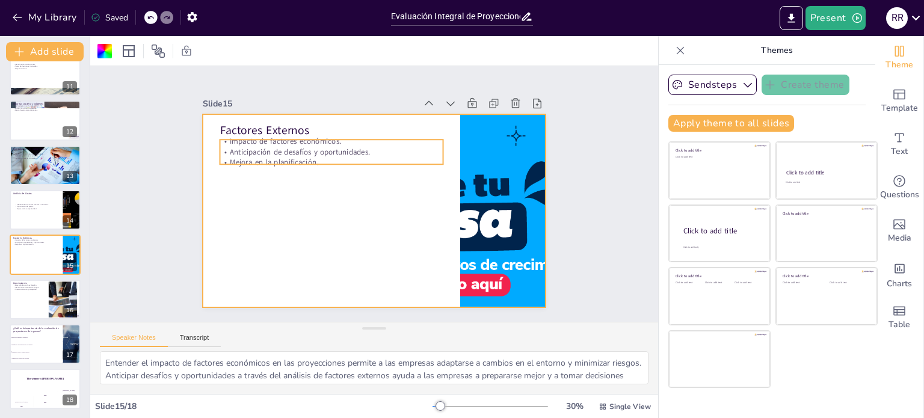
click at [301, 158] on p "Mejora en la planificación." at bounding box center [331, 162] width 223 height 11
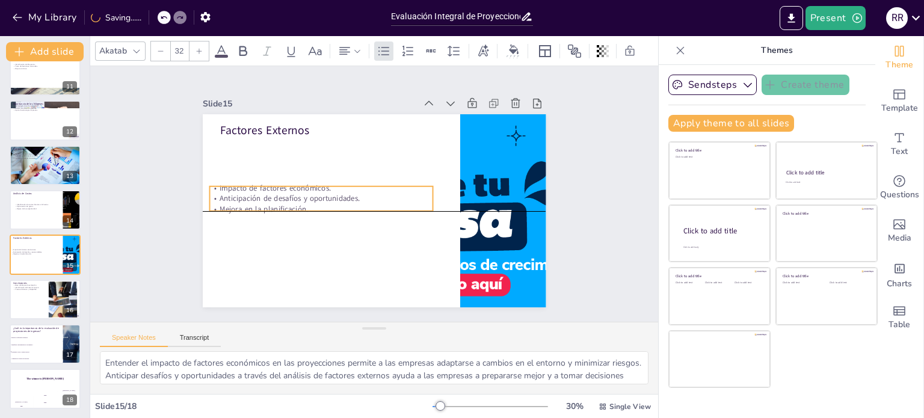
drag, startPoint x: 321, startPoint y: 158, endPoint x: 311, endPoint y: 205, distance: 48.0
click at [311, 205] on p "Mejora en la planificación." at bounding box center [320, 209] width 223 height 11
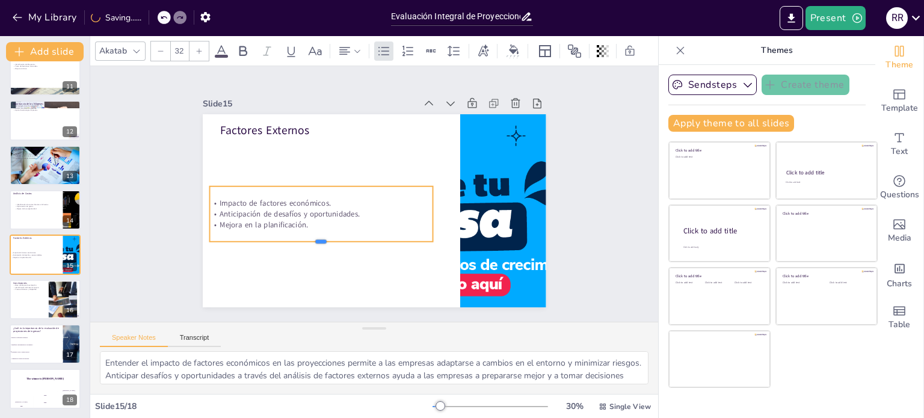
drag, startPoint x: 314, startPoint y: 208, endPoint x: 319, endPoint y: 238, distance: 31.0
click at [319, 241] on div at bounding box center [320, 246] width 223 height 10
click at [310, 220] on p "Mejora en la planificación." at bounding box center [320, 225] width 223 height 11
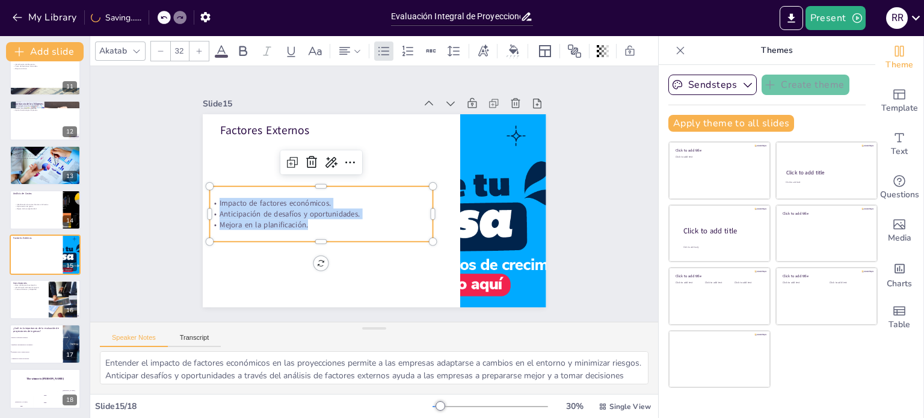
drag, startPoint x: 310, startPoint y: 222, endPoint x: 208, endPoint y: 199, distance: 104.8
click at [209, 199] on div "Impacto de factores económicos. Anticipación de desafíos y oportunidades. Mejor…" at bounding box center [320, 214] width 223 height 32
click at [22, 286] on p "Identificación de áreas de mejora." at bounding box center [29, 287] width 32 height 2
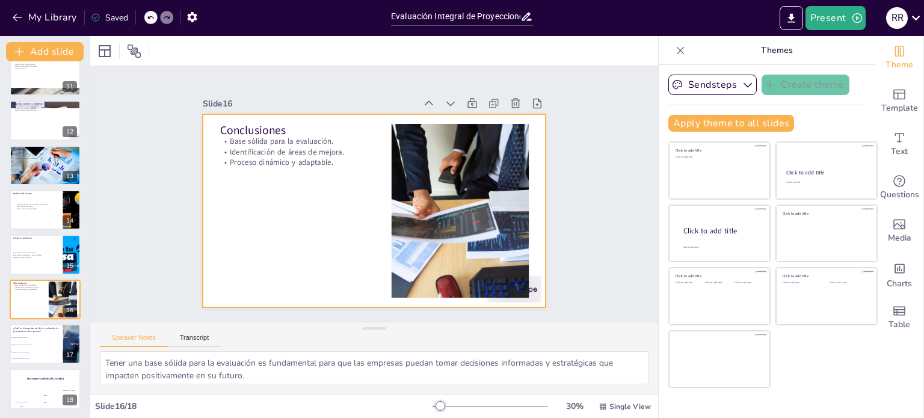
click at [288, 238] on div at bounding box center [374, 210] width 343 height 193
click at [230, 147] on p "Identificación de áreas de mejora." at bounding box center [297, 152] width 155 height 11
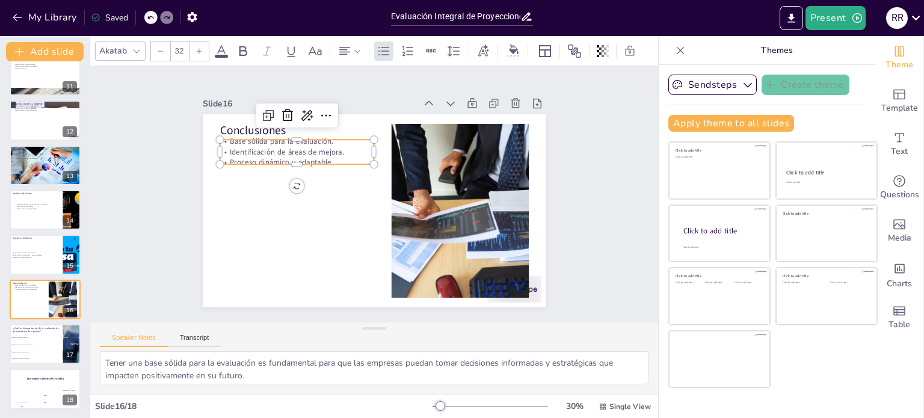
checkbox input "true"
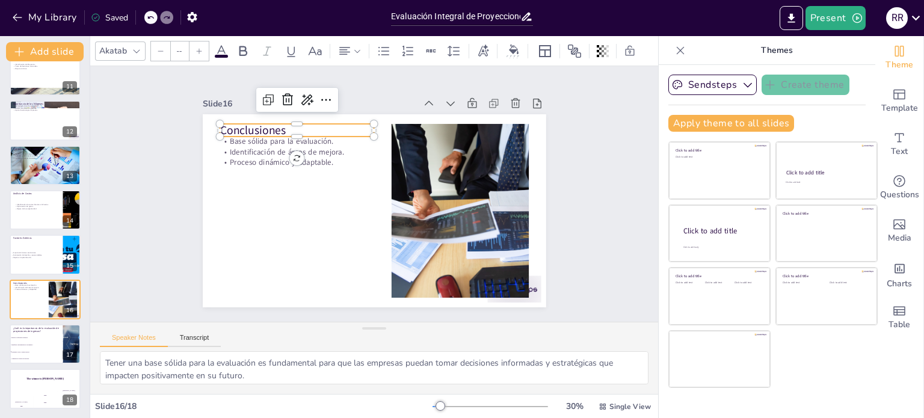
type input "48"
click at [260, 128] on p "Conclusiones" at bounding box center [297, 130] width 155 height 16
click at [277, 125] on p "Conclusiones" at bounding box center [297, 130] width 155 height 16
drag, startPoint x: 281, startPoint y: 126, endPoint x: 211, endPoint y: 125, distance: 69.8
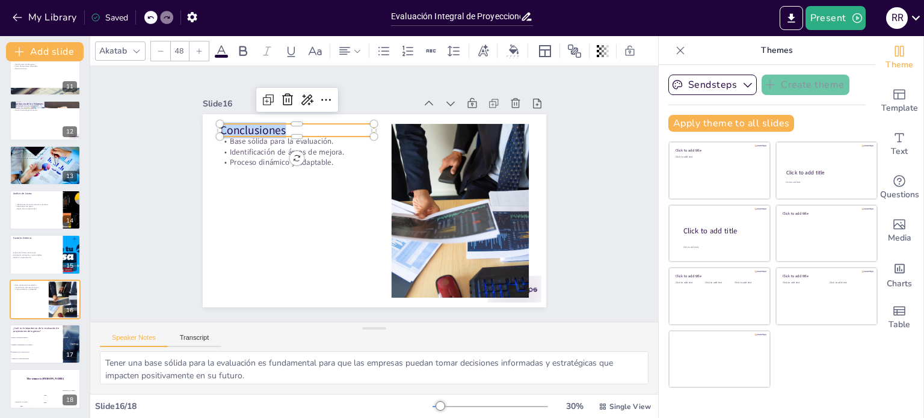
click at [220, 125] on p "Conclusiones" at bounding box center [297, 130] width 155 height 16
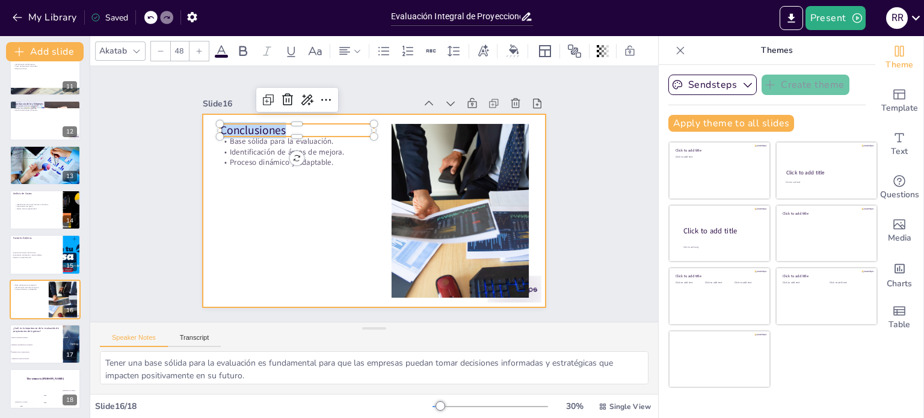
click at [274, 226] on div at bounding box center [374, 210] width 343 height 193
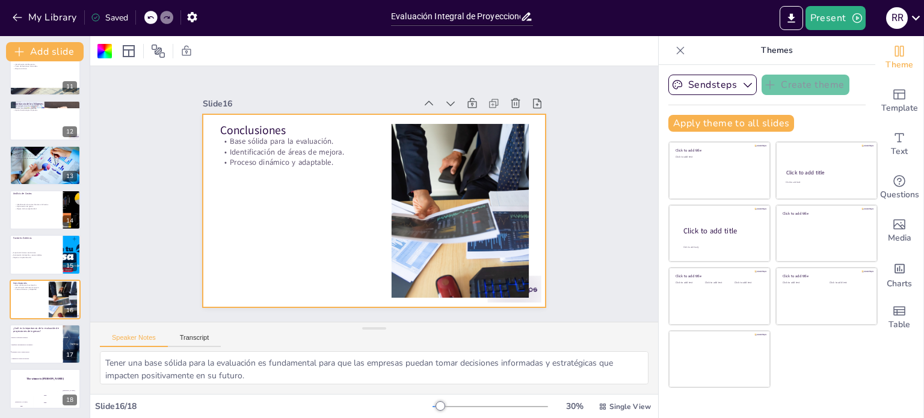
click at [294, 168] on div at bounding box center [374, 210] width 343 height 193
click at [292, 149] on p "Identificación de áreas de mejora." at bounding box center [297, 152] width 155 height 11
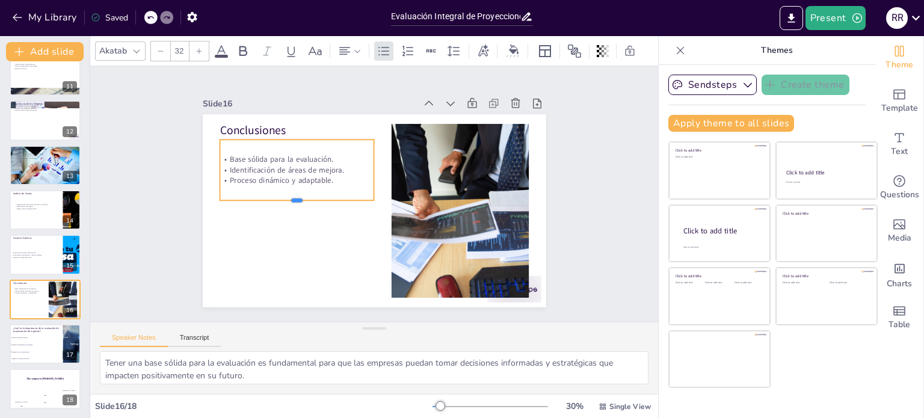
drag, startPoint x: 290, startPoint y: 161, endPoint x: 290, endPoint y: 197, distance: 36.1
click at [290, 200] on div at bounding box center [297, 205] width 155 height 10
click at [328, 176] on p "Proceso dinámico y adaptable." at bounding box center [297, 180] width 155 height 11
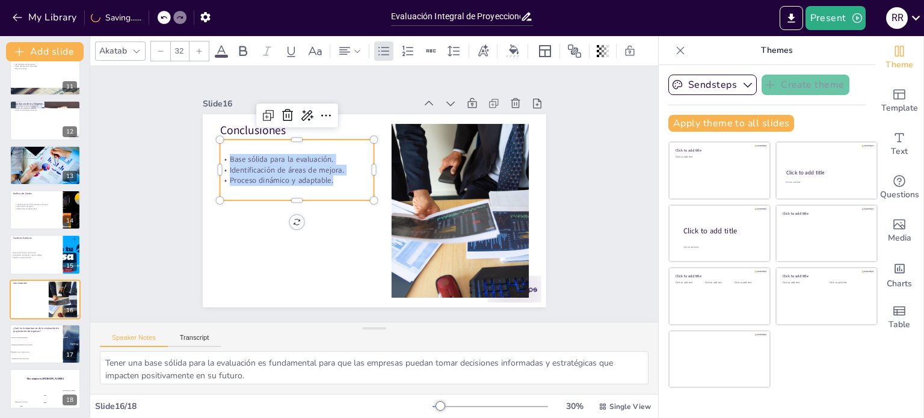
drag, startPoint x: 331, startPoint y: 177, endPoint x: 213, endPoint y: 156, distance: 119.8
click at [220, 156] on div "Base sólida para la evaluación. Identificación de áreas de mejora. Proceso diná…" at bounding box center [297, 170] width 155 height 32
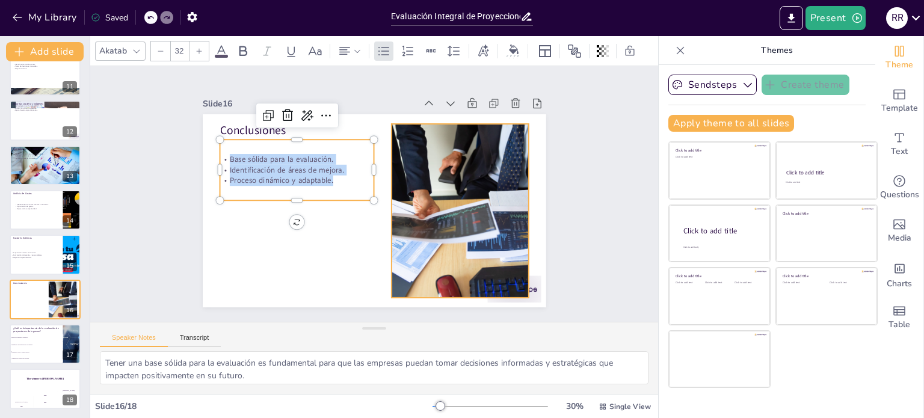
click at [444, 216] on div at bounding box center [460, 211] width 260 height 174
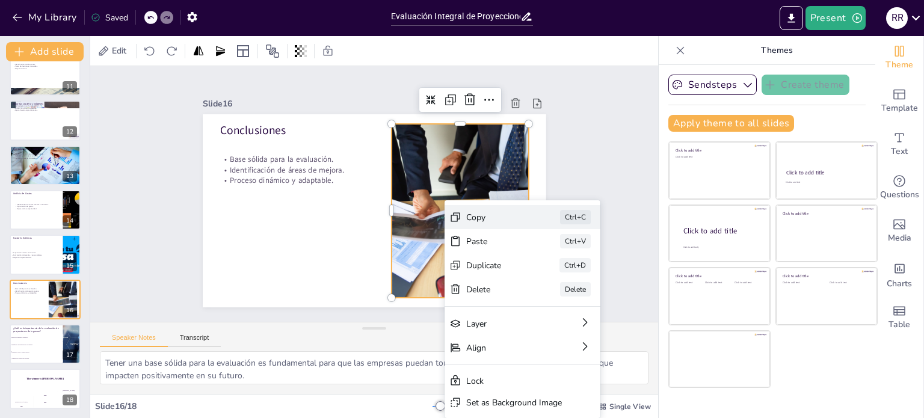
click at [491, 216] on div "Copy" at bounding box center [496, 217] width 60 height 11
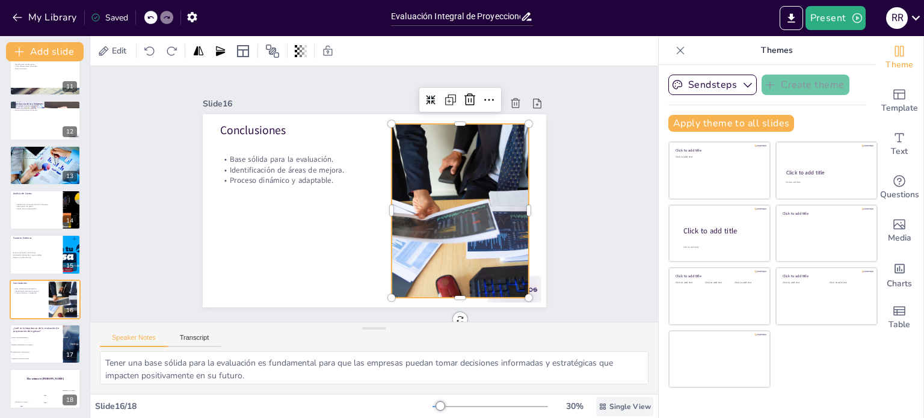
checkbox input "true"
